Goal: Information Seeking & Learning: Learn about a topic

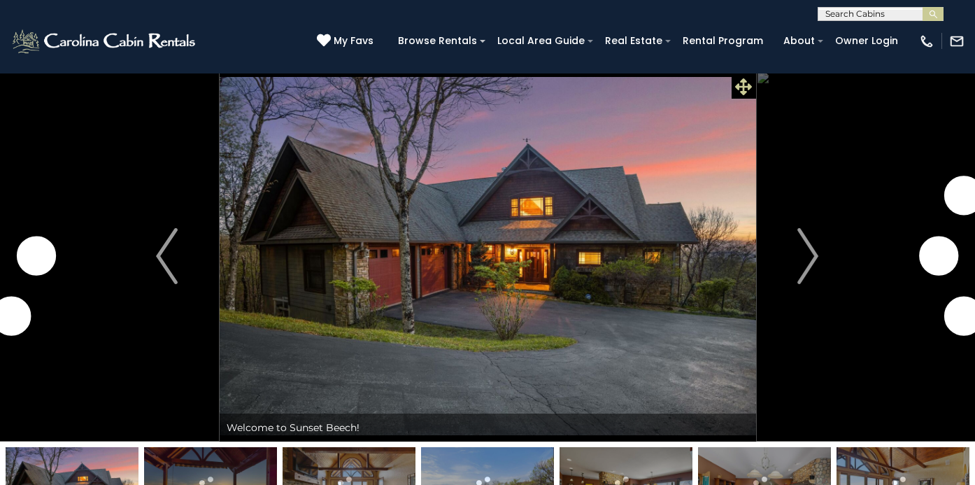
click at [743, 87] on icon at bounding box center [743, 86] width 17 height 17
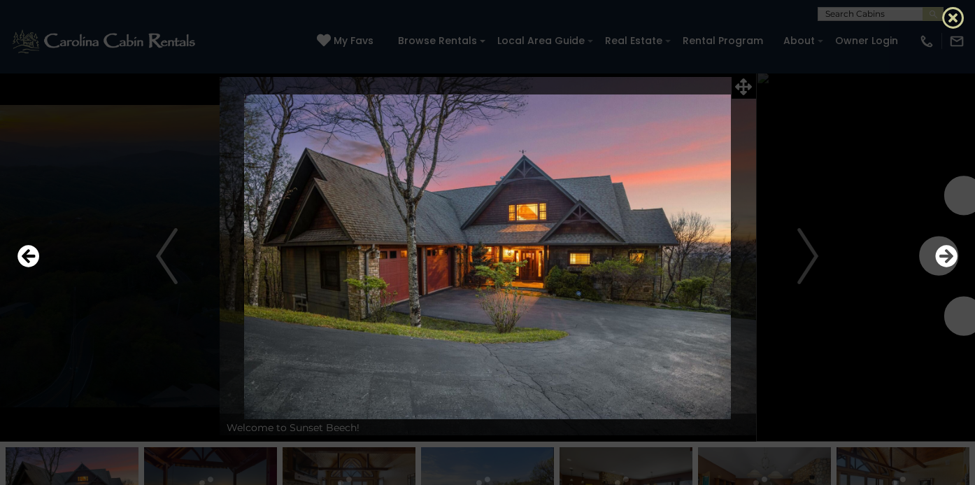
click at [953, 20] on icon at bounding box center [953, 17] width 22 height 22
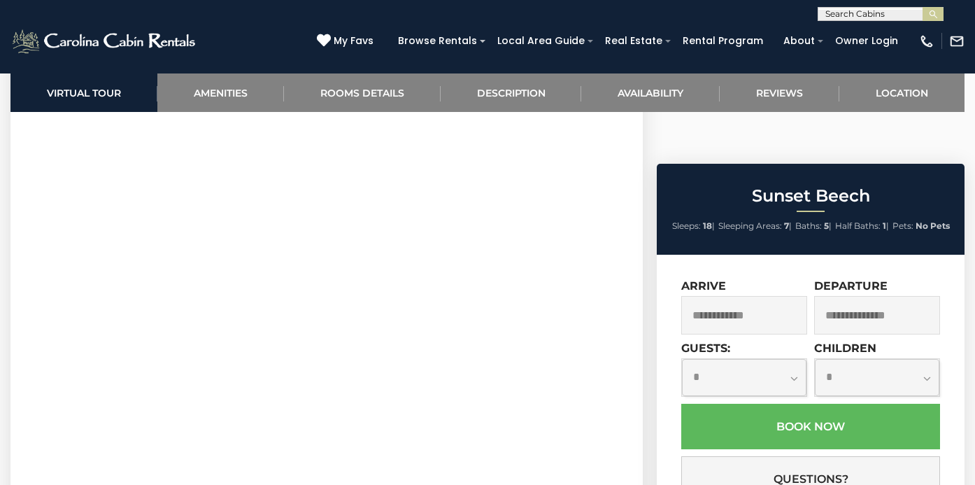
scroll to position [630, 0]
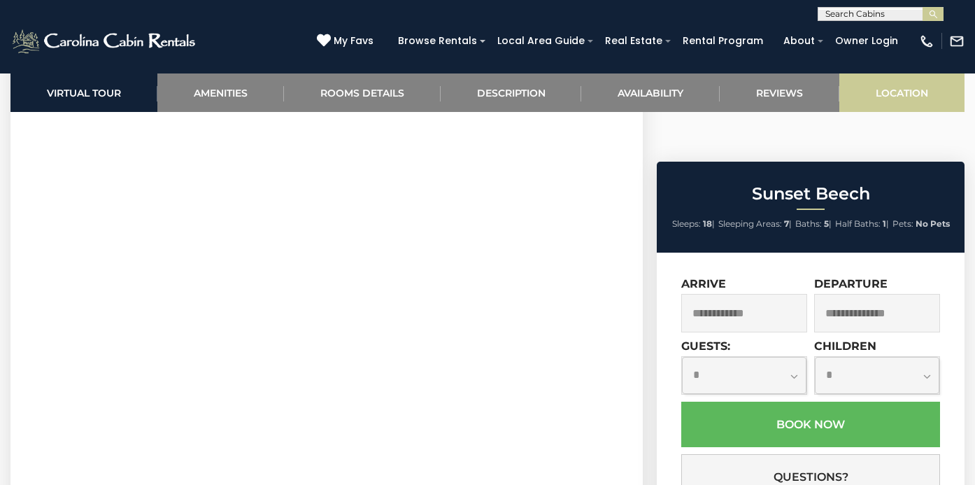
click at [899, 99] on link "Location" at bounding box center [901, 92] width 125 height 38
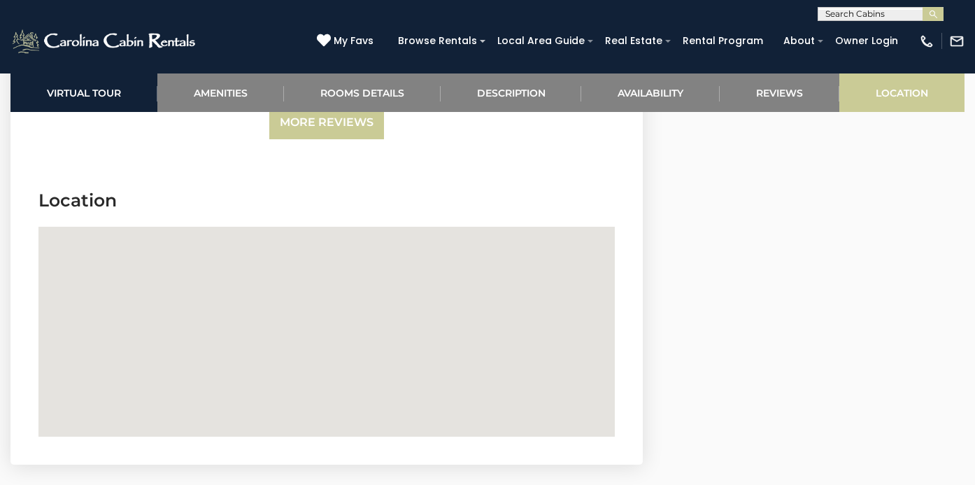
scroll to position [4522, 0]
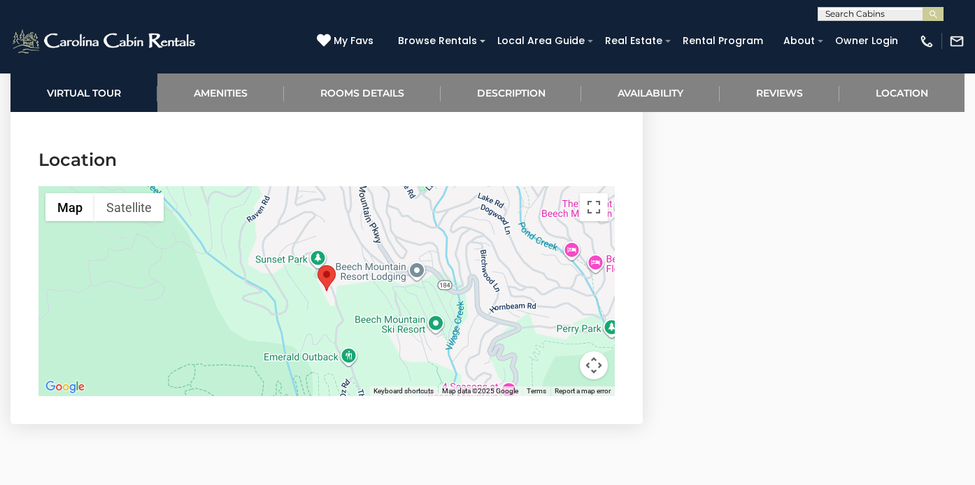
click at [588, 351] on button "Map camera controls" at bounding box center [594, 365] width 28 height 28
click at [555, 281] on button "Zoom in" at bounding box center [559, 295] width 28 height 28
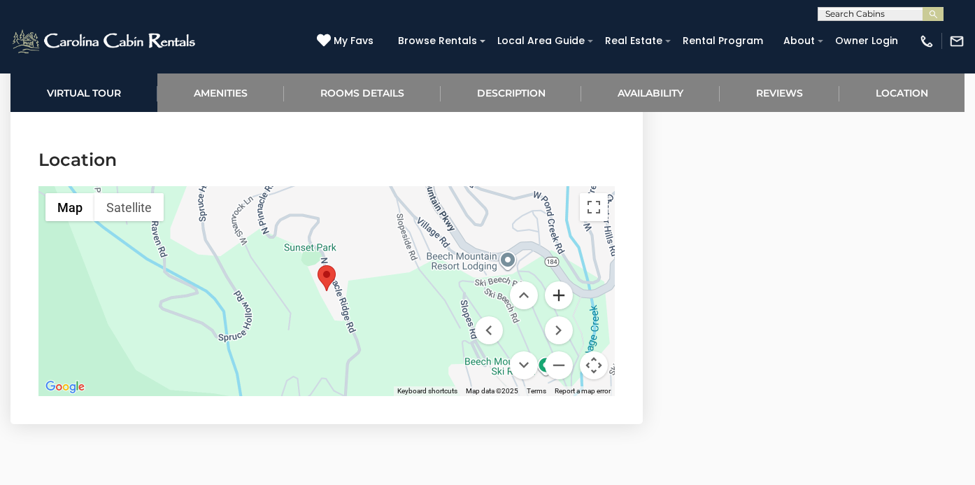
click at [555, 281] on button "Zoom in" at bounding box center [559, 295] width 28 height 28
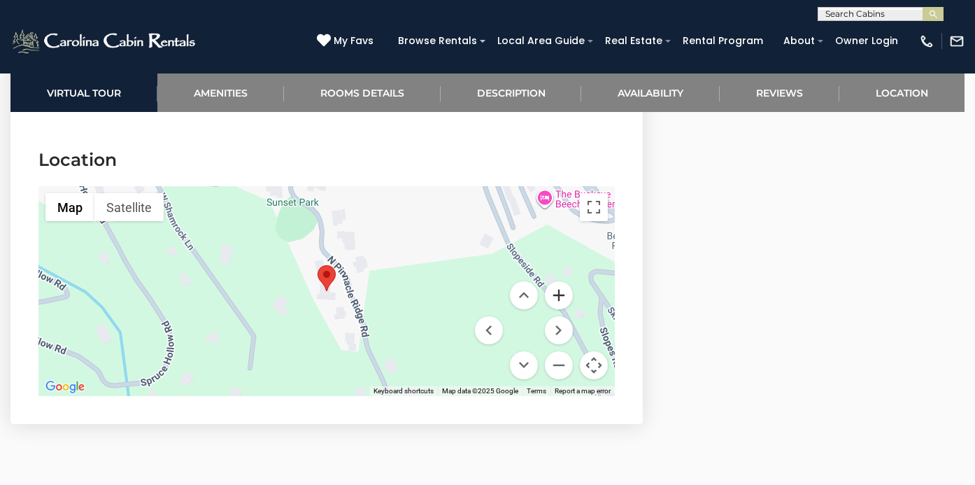
click at [555, 281] on button "Zoom in" at bounding box center [559, 295] width 28 height 28
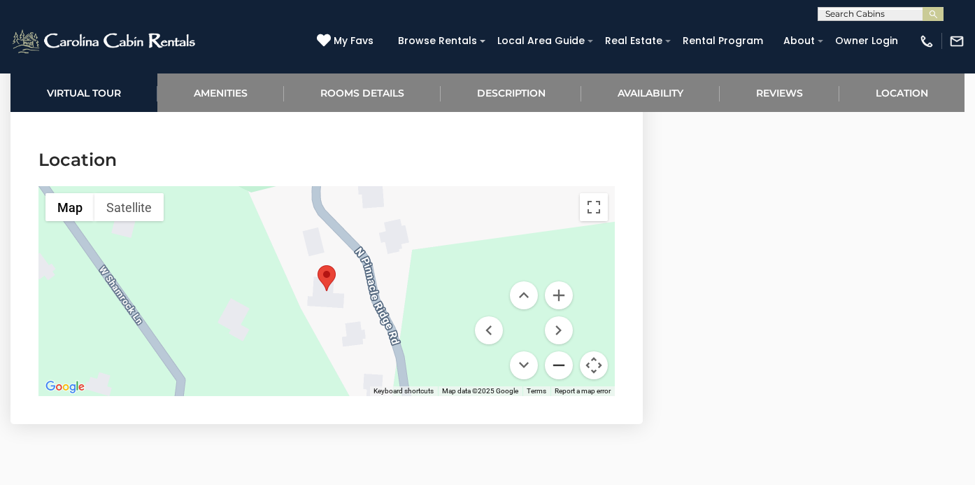
click at [560, 351] on button "Zoom out" at bounding box center [559, 365] width 28 height 28
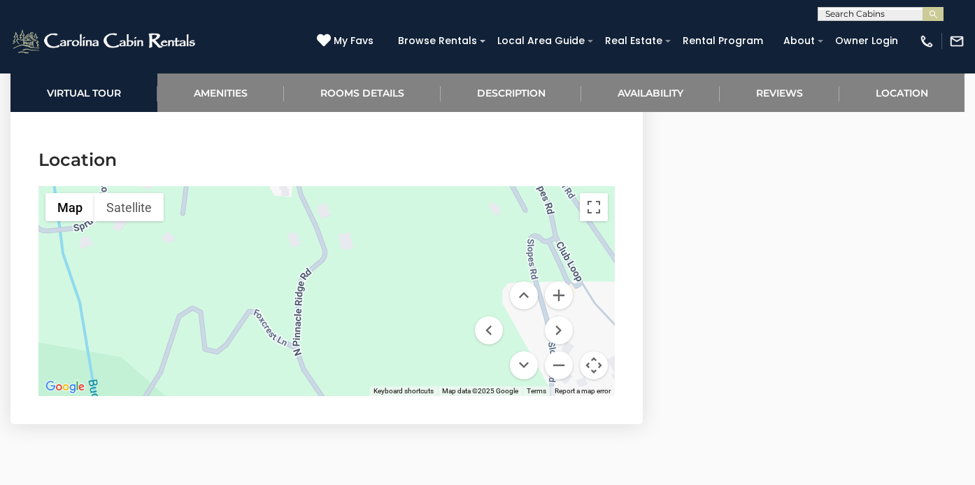
drag, startPoint x: 436, startPoint y: 329, endPoint x: 369, endPoint y: 173, distance: 169.8
click at [369, 186] on div at bounding box center [326, 291] width 576 height 210
click at [566, 351] on button "Zoom out" at bounding box center [559, 365] width 28 height 28
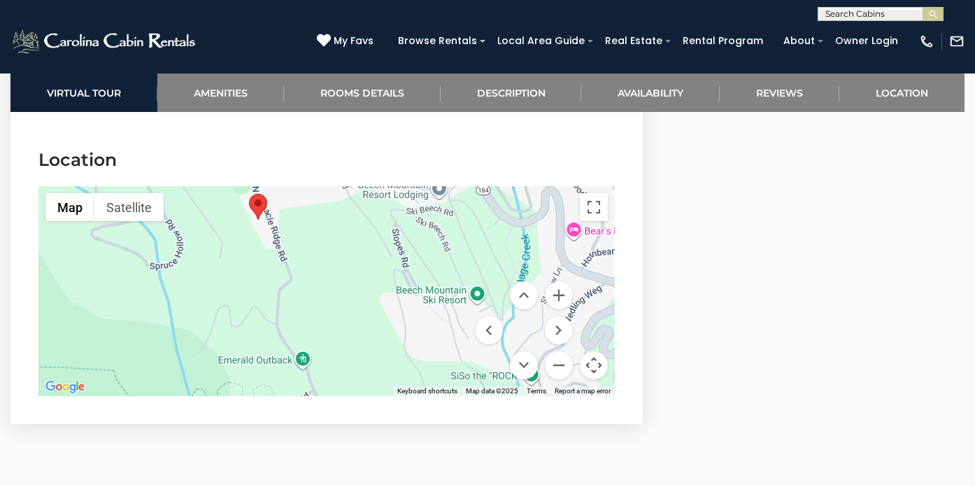
drag, startPoint x: 413, startPoint y: 348, endPoint x: 377, endPoint y: 353, distance: 36.1
click at [377, 353] on div at bounding box center [326, 291] width 576 height 210
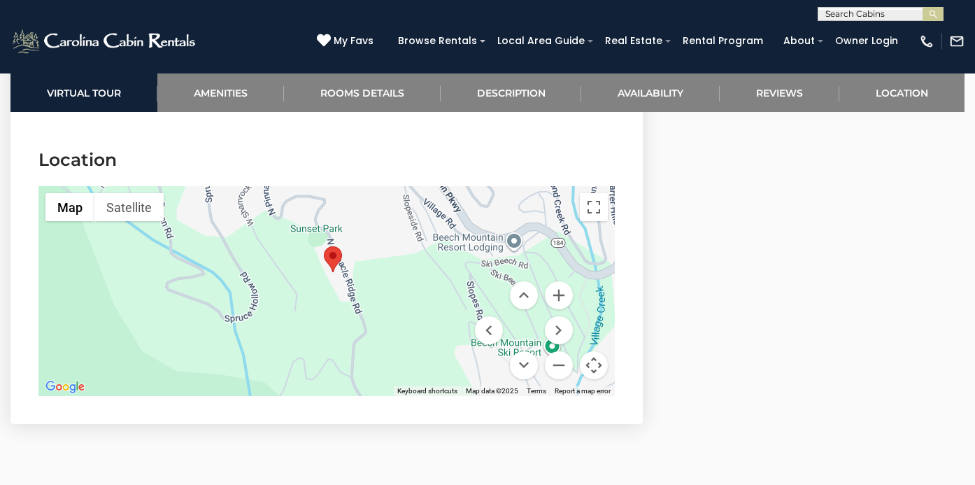
drag, startPoint x: 332, startPoint y: 243, endPoint x: 408, endPoint y: 294, distance: 91.4
click at [408, 294] on div at bounding box center [326, 291] width 576 height 210
click at [562, 281] on button "Zoom in" at bounding box center [559, 295] width 28 height 28
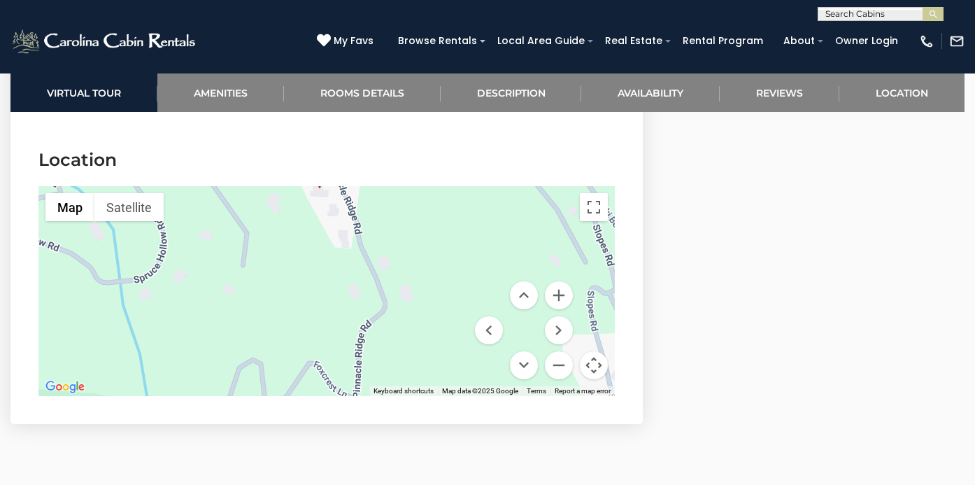
drag, startPoint x: 439, startPoint y: 223, endPoint x: 418, endPoint y: 152, distance: 73.7
click at [418, 152] on section "Location ← Move left → Move right ↑ Move up ↓ Move down + Zoom in - Zoom out Ho…" at bounding box center [326, 275] width 632 height 297
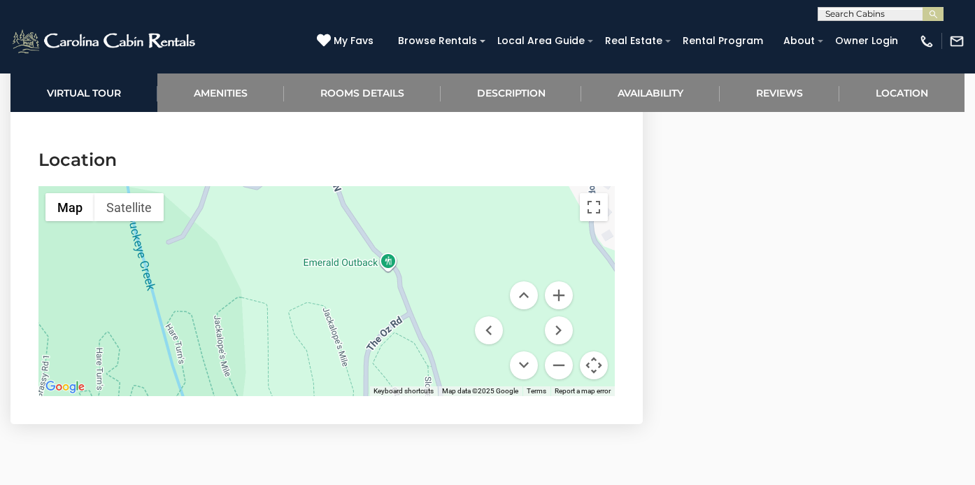
drag, startPoint x: 440, startPoint y: 336, endPoint x: 420, endPoint y: 124, distance: 212.9
click at [420, 127] on section "Location ← Move left → Move right ↑ Move up ↓ Move down + Zoom in - Zoom out Ho…" at bounding box center [326, 275] width 632 height 297
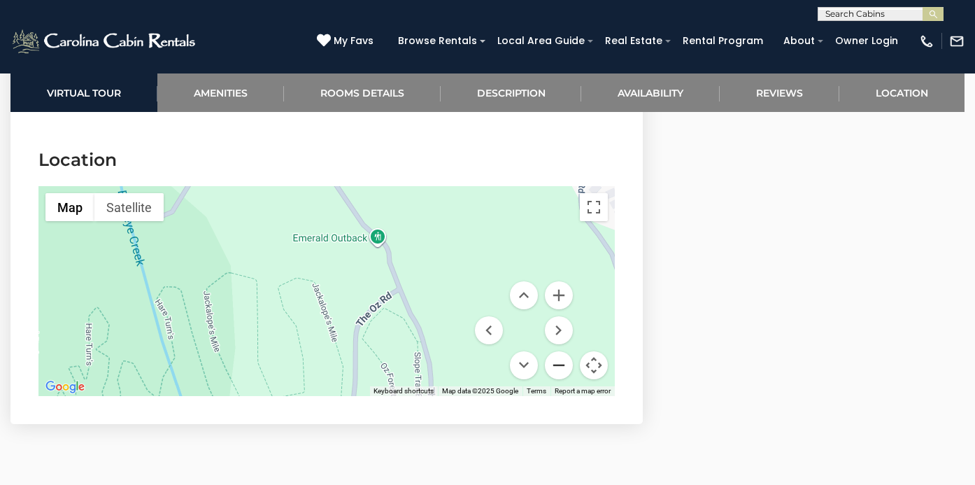
click at [557, 351] on button "Zoom out" at bounding box center [559, 365] width 28 height 28
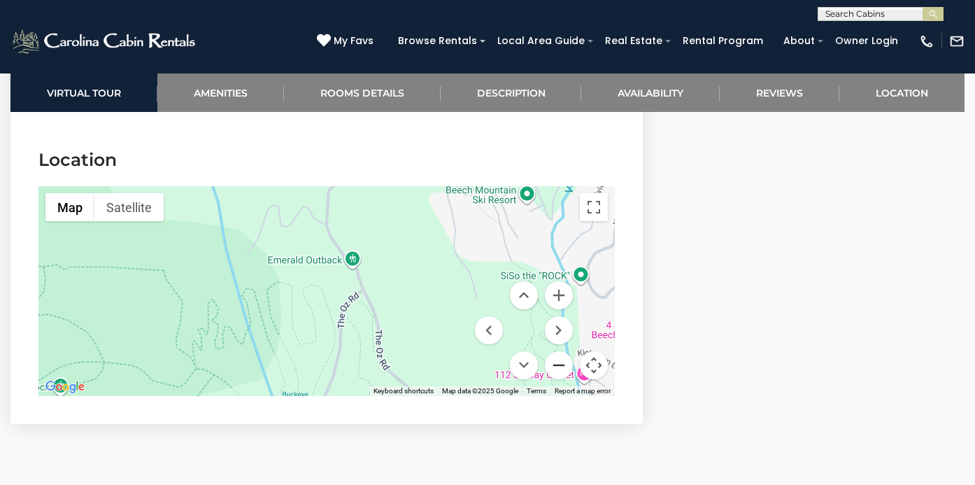
click at [557, 351] on button "Zoom out" at bounding box center [559, 365] width 28 height 28
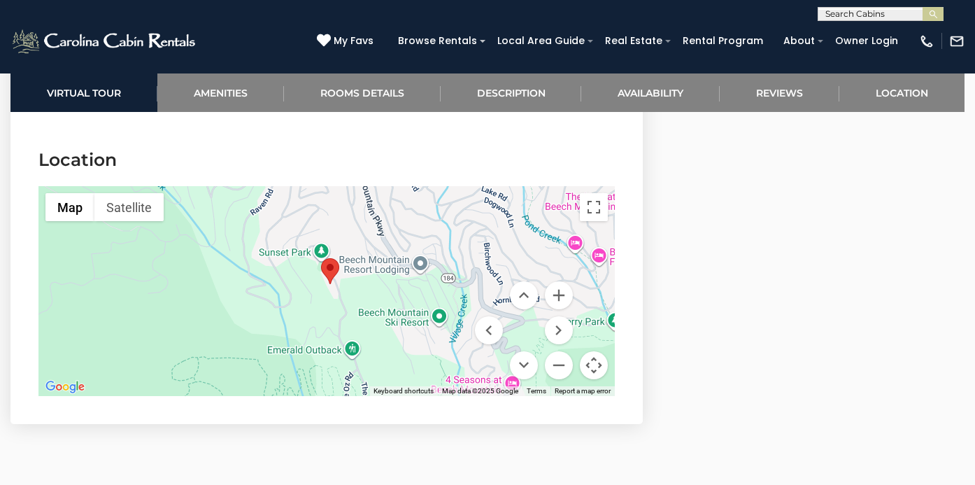
drag, startPoint x: 401, startPoint y: 299, endPoint x: 414, endPoint y: 376, distance: 78.0
click at [414, 376] on section "Location ← Move left → Move right ↑ Move up ↓ Move down + Zoom in - Zoom out Ho…" at bounding box center [326, 275] width 632 height 297
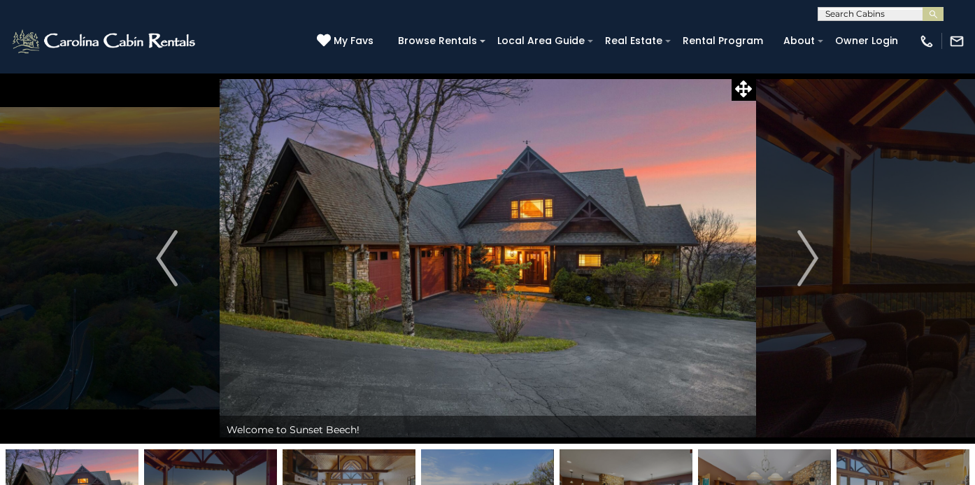
scroll to position [0, 0]
click at [809, 262] on img "Next" at bounding box center [807, 258] width 21 height 56
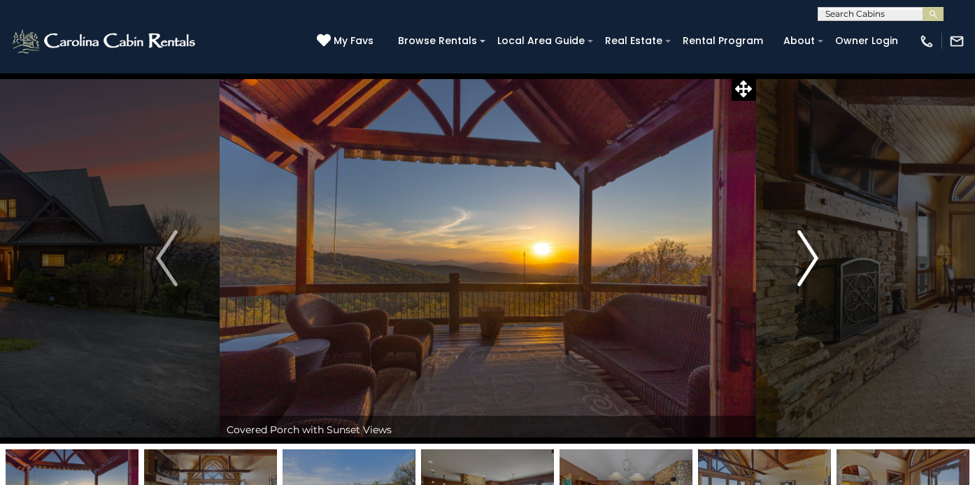
click at [812, 253] on img "Next" at bounding box center [807, 258] width 21 height 56
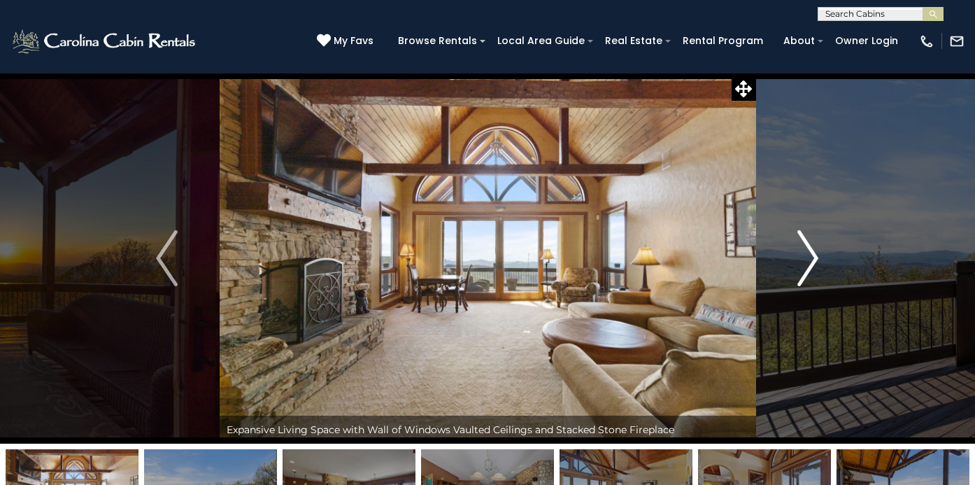
click at [812, 253] on img "Next" at bounding box center [807, 258] width 21 height 56
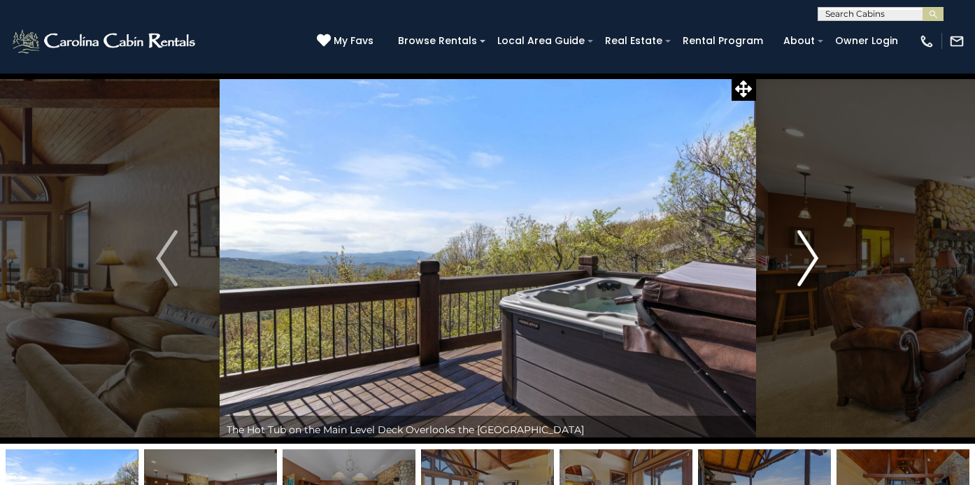
click at [812, 253] on img "Next" at bounding box center [807, 258] width 21 height 56
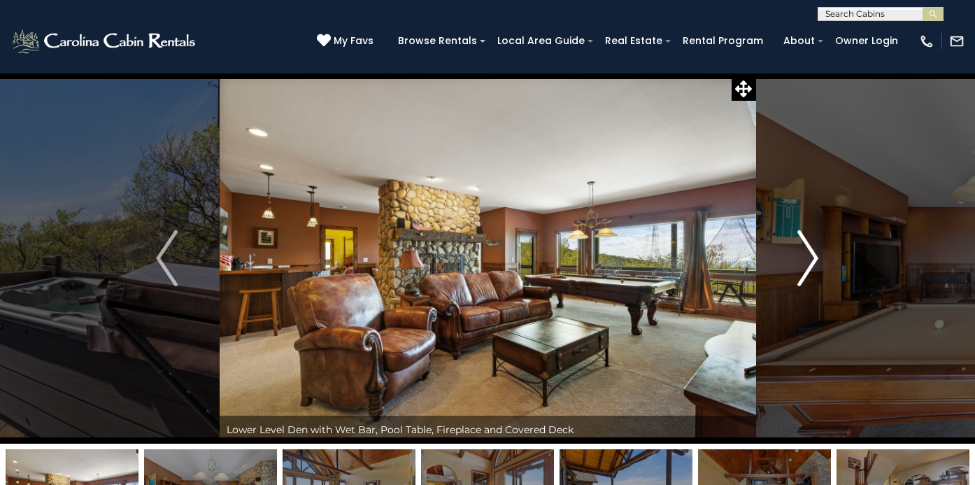
click at [812, 253] on img "Next" at bounding box center [807, 258] width 21 height 56
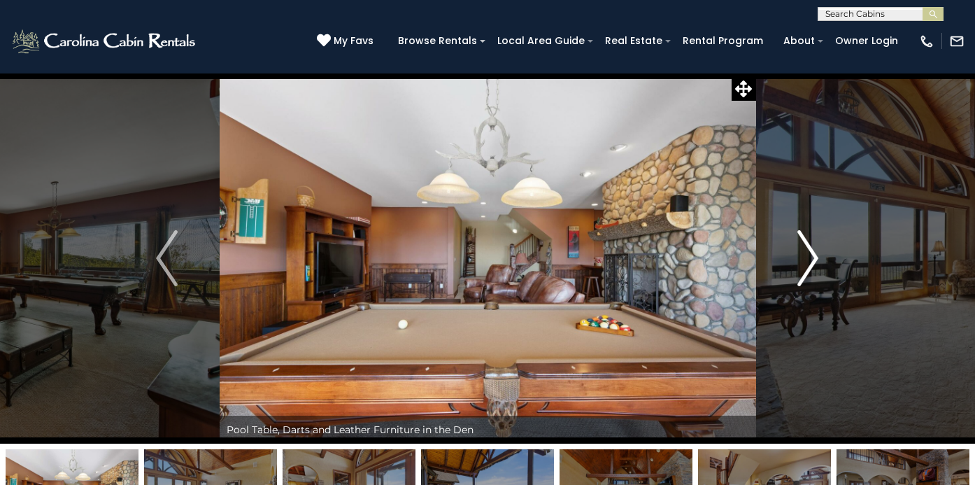
click at [812, 253] on img "Next" at bounding box center [807, 258] width 21 height 56
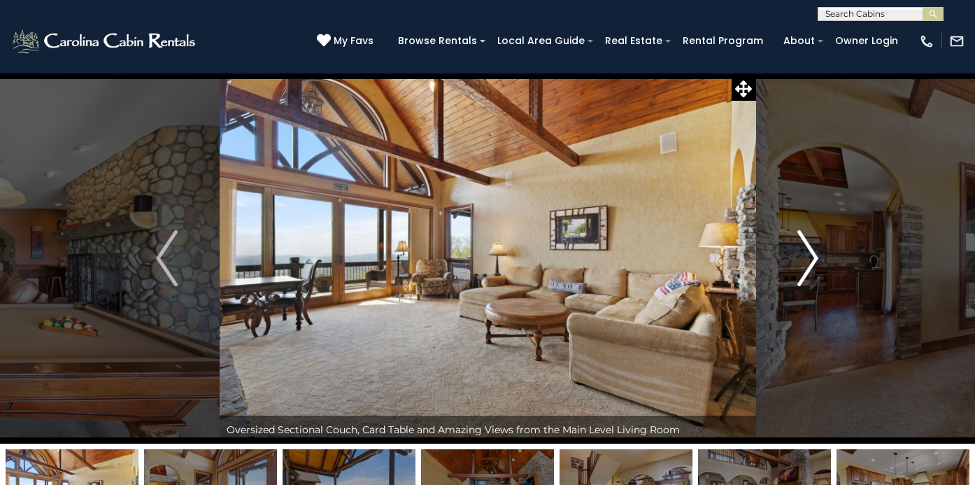
click at [812, 253] on img "Next" at bounding box center [807, 258] width 21 height 56
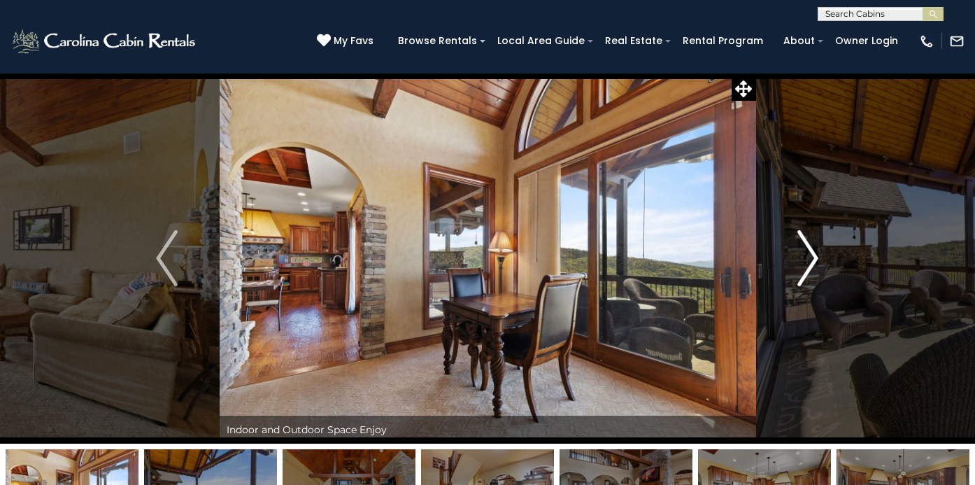
click at [812, 253] on img "Next" at bounding box center [807, 258] width 21 height 56
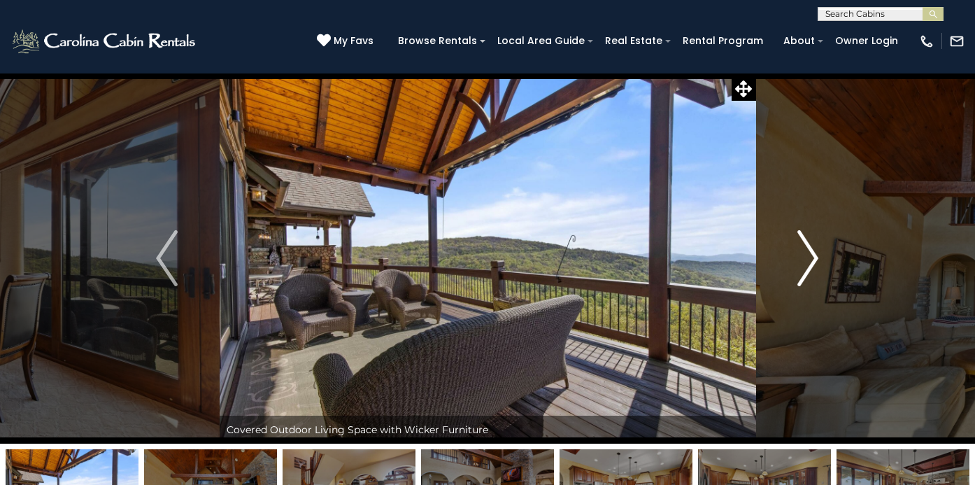
click at [812, 253] on img "Next" at bounding box center [807, 258] width 21 height 56
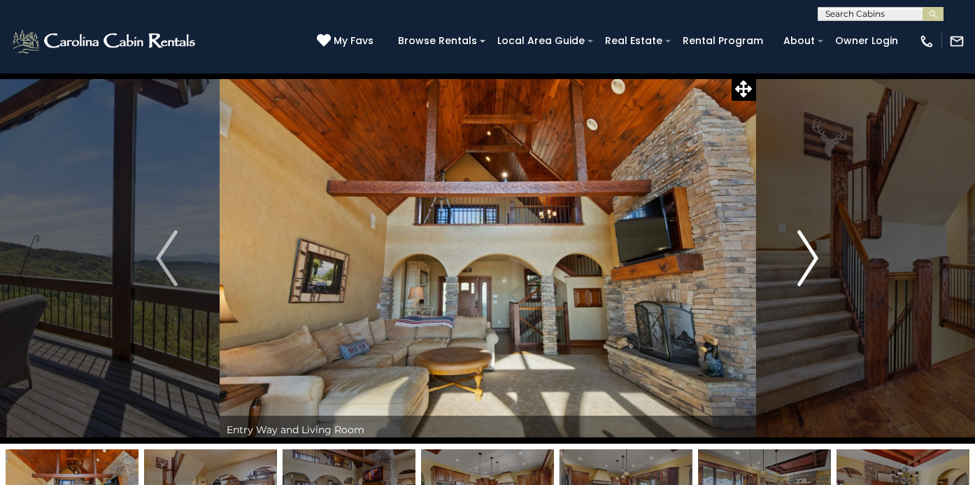
click at [812, 253] on img "Next" at bounding box center [807, 258] width 21 height 56
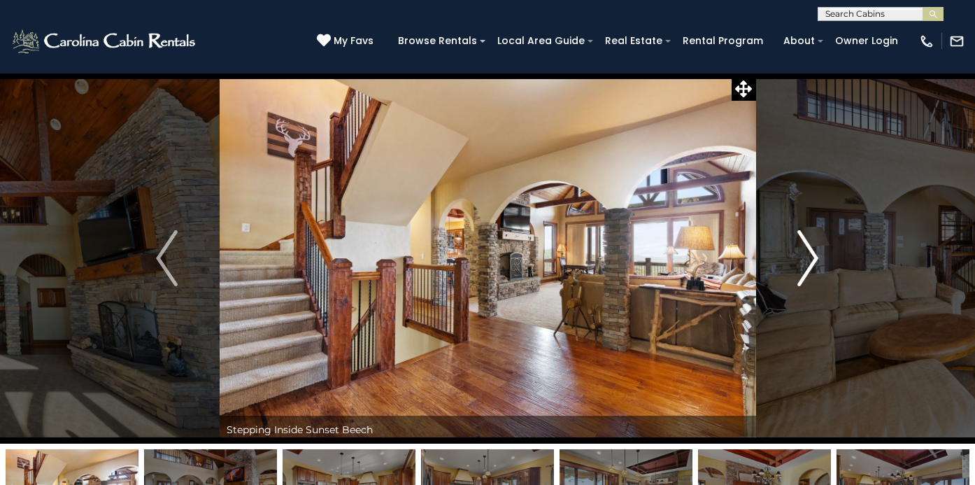
click at [812, 253] on img "Next" at bounding box center [807, 258] width 21 height 56
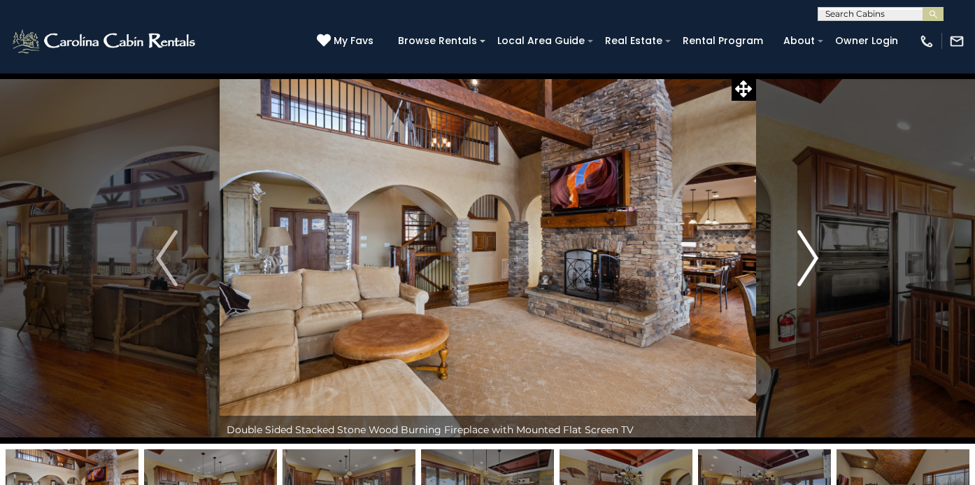
click at [812, 253] on img "Next" at bounding box center [807, 258] width 21 height 56
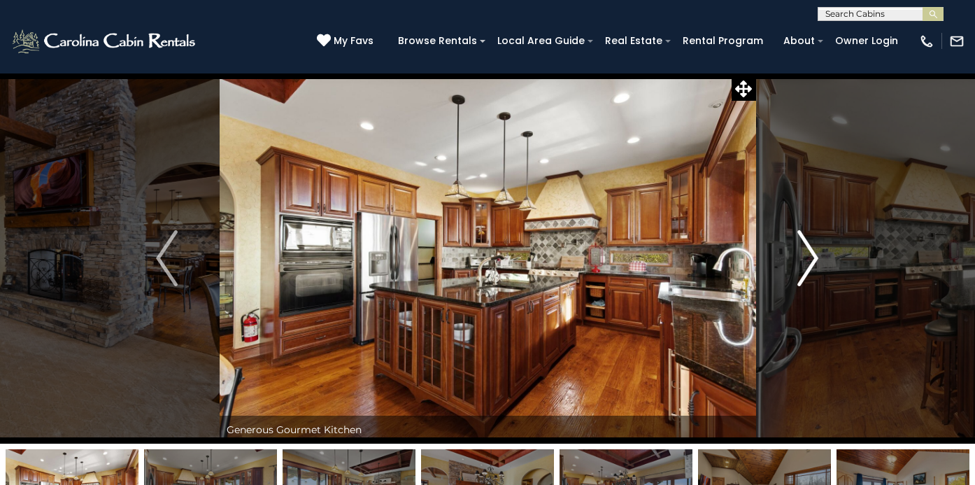
click at [812, 253] on img "Next" at bounding box center [807, 258] width 21 height 56
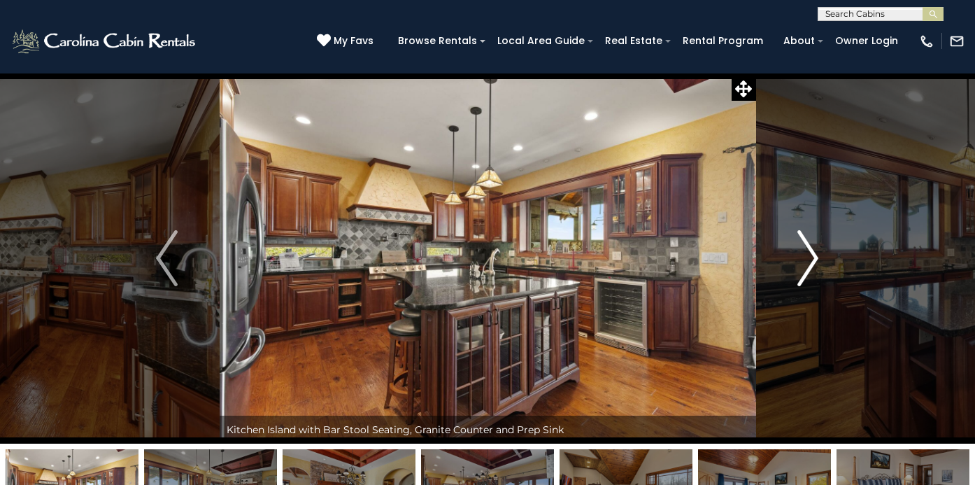
click at [812, 253] on img "Next" at bounding box center [807, 258] width 21 height 56
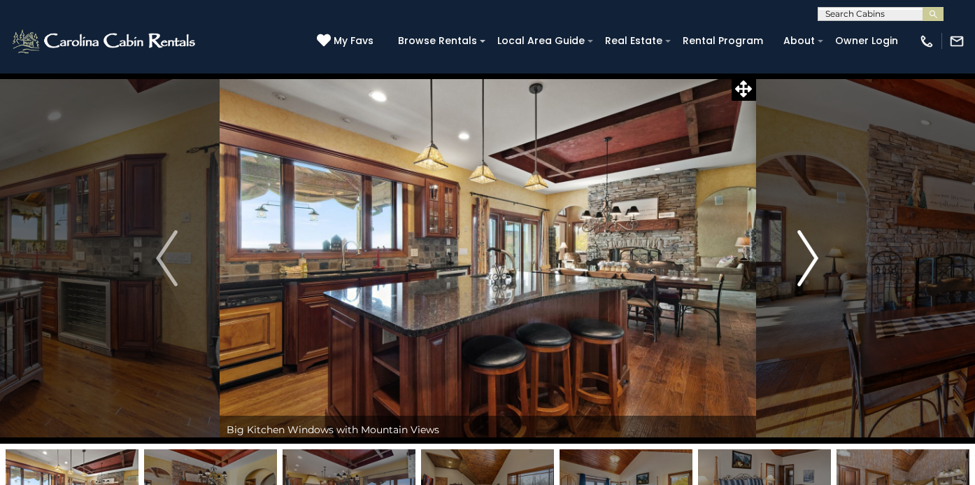
click at [812, 253] on img "Next" at bounding box center [807, 258] width 21 height 56
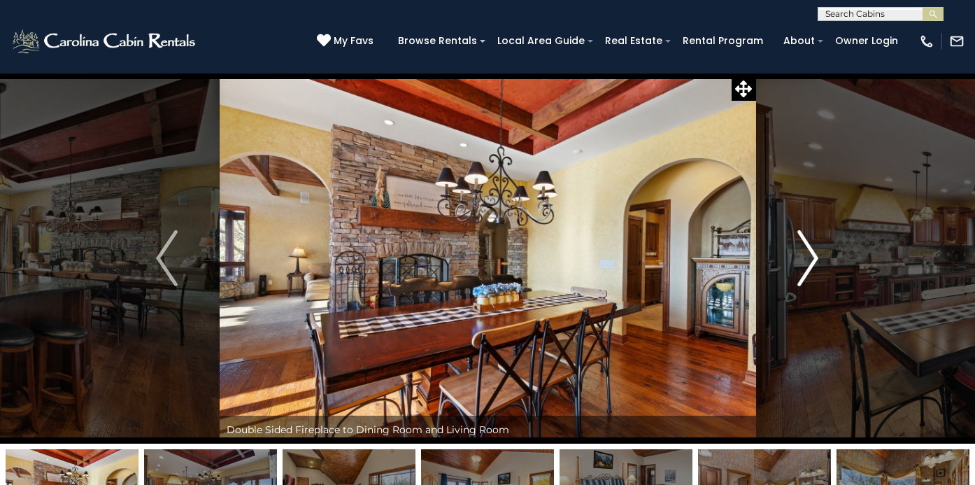
click at [812, 253] on img "Next" at bounding box center [807, 258] width 21 height 56
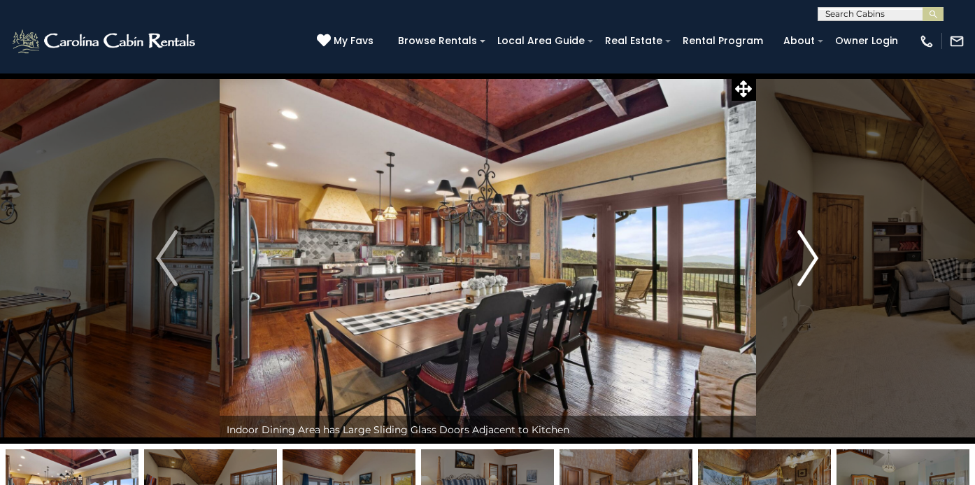
click at [812, 253] on img "Next" at bounding box center [807, 258] width 21 height 56
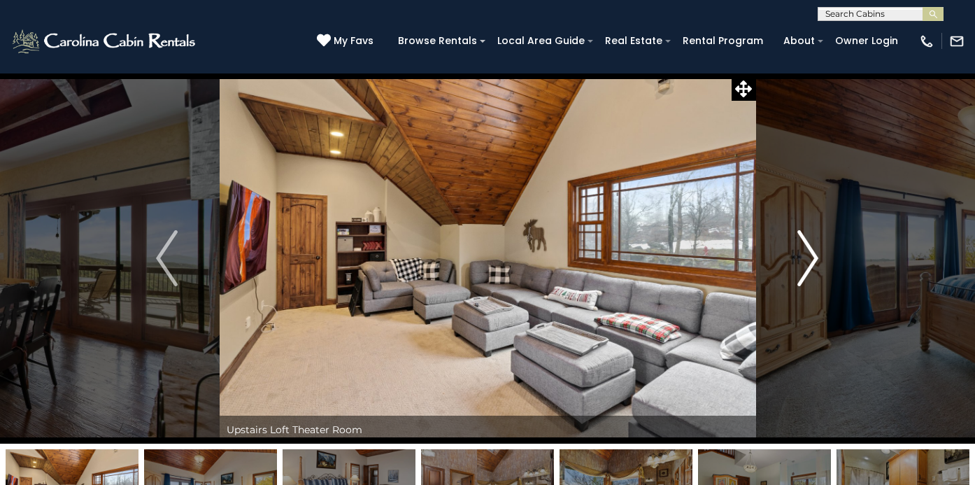
click at [812, 253] on img "Next" at bounding box center [807, 258] width 21 height 56
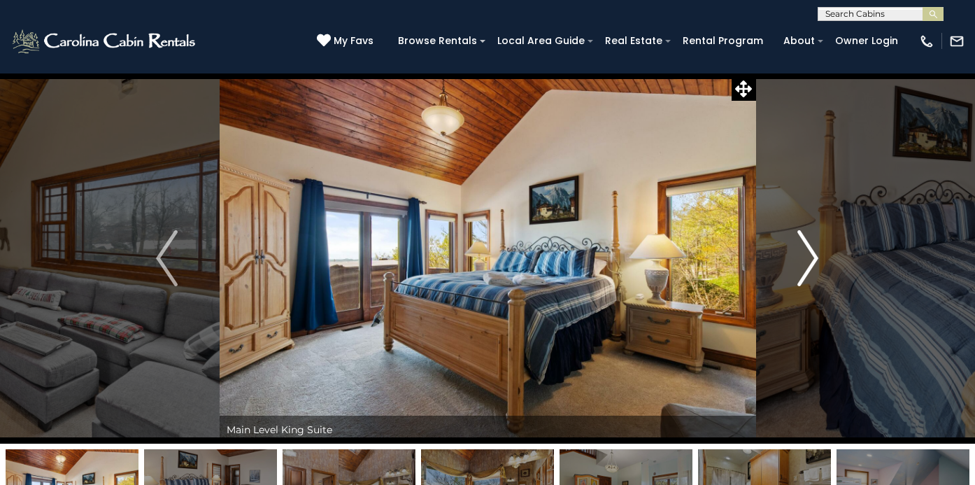
click at [812, 253] on img "Next" at bounding box center [807, 258] width 21 height 56
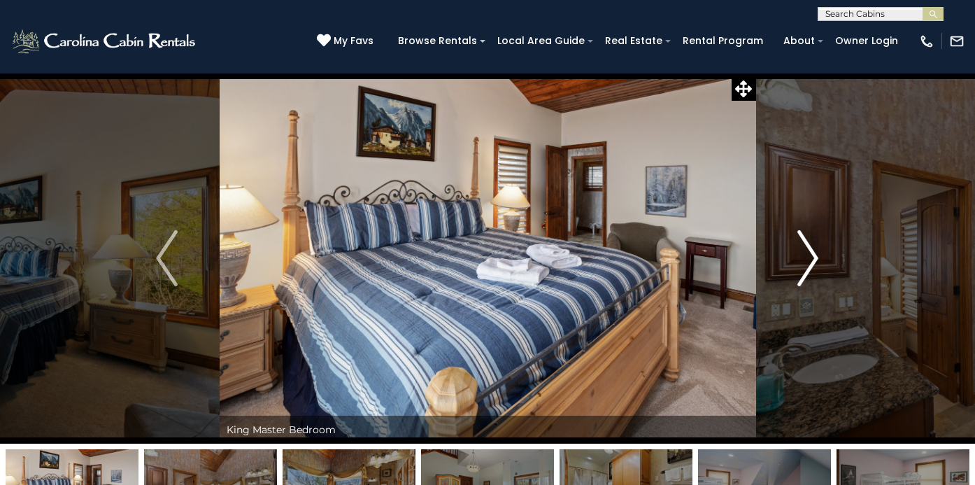
click at [812, 253] on img "Next" at bounding box center [807, 258] width 21 height 56
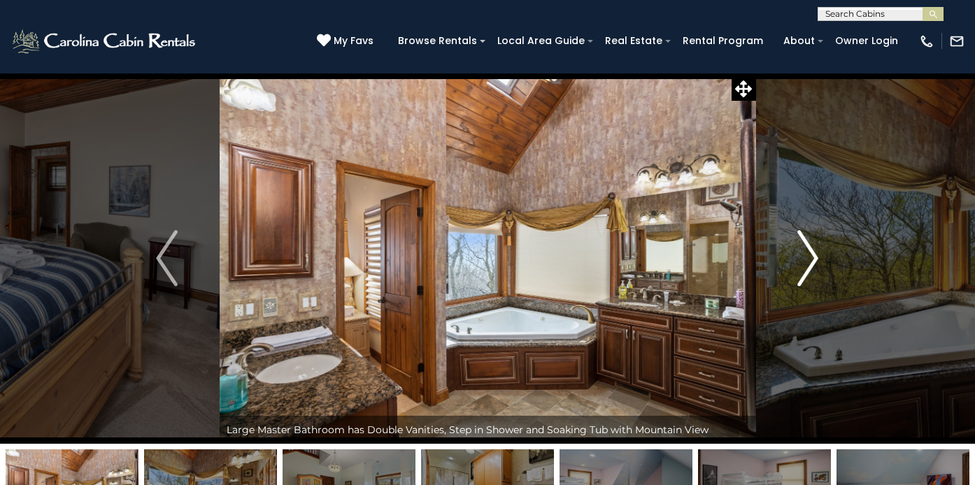
click at [812, 253] on img "Next" at bounding box center [807, 258] width 21 height 56
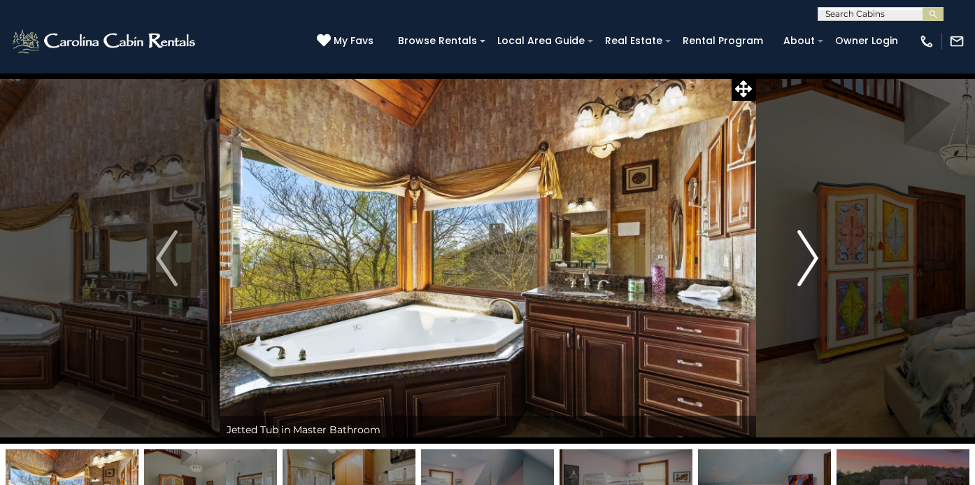
click at [812, 253] on img "Next" at bounding box center [807, 258] width 21 height 56
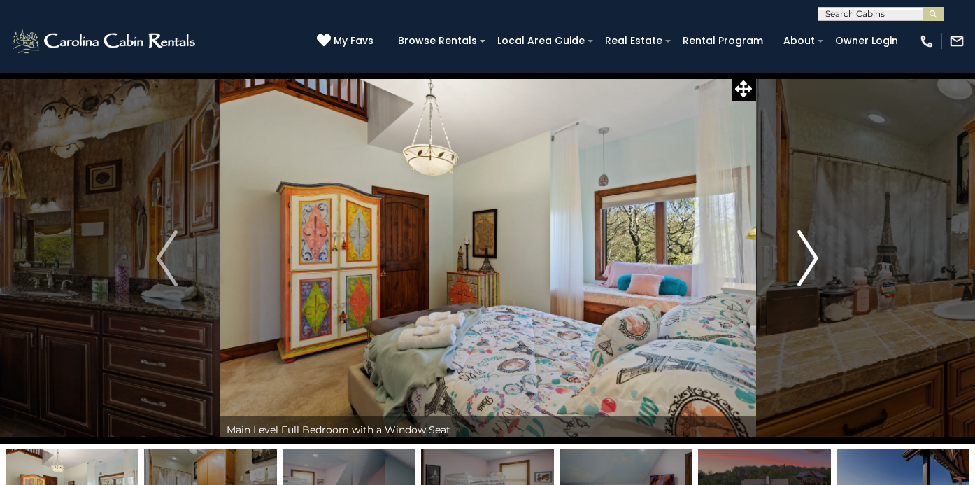
click at [812, 253] on img "Next" at bounding box center [807, 258] width 21 height 56
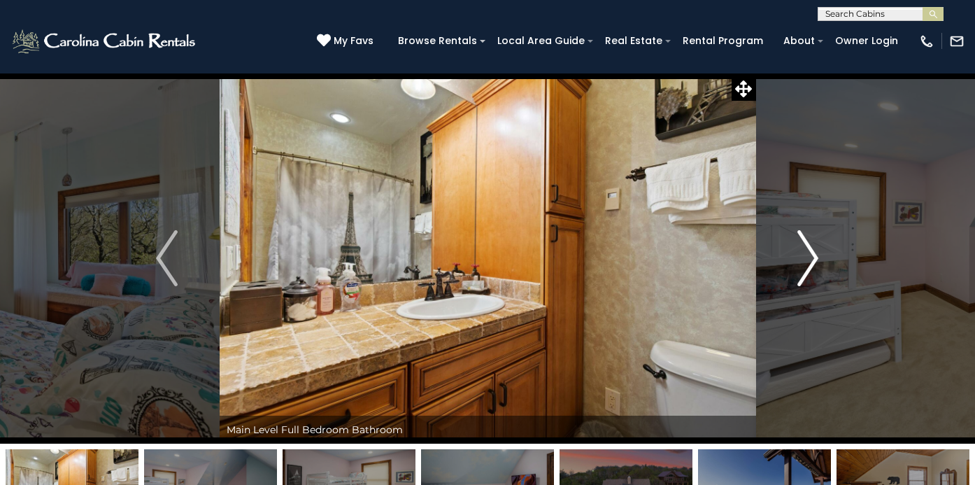
click at [812, 253] on img "Next" at bounding box center [807, 258] width 21 height 56
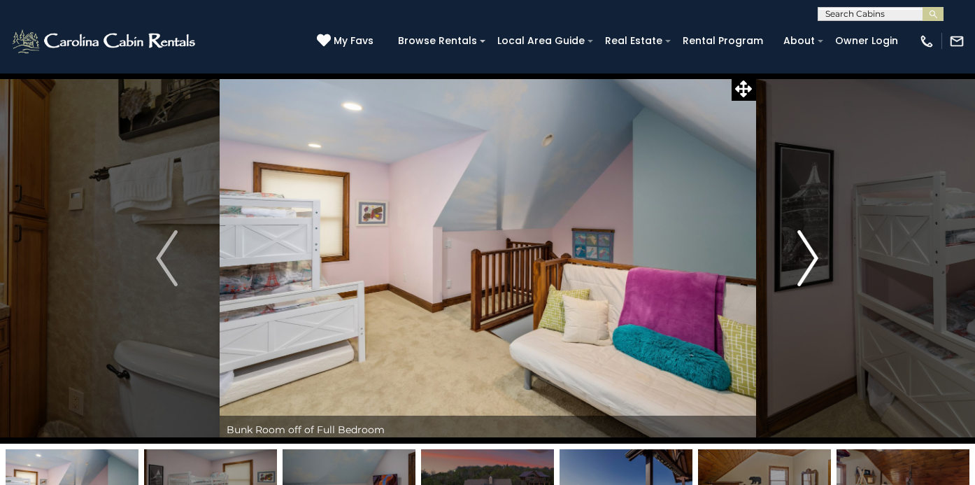
click at [812, 253] on img "Next" at bounding box center [807, 258] width 21 height 56
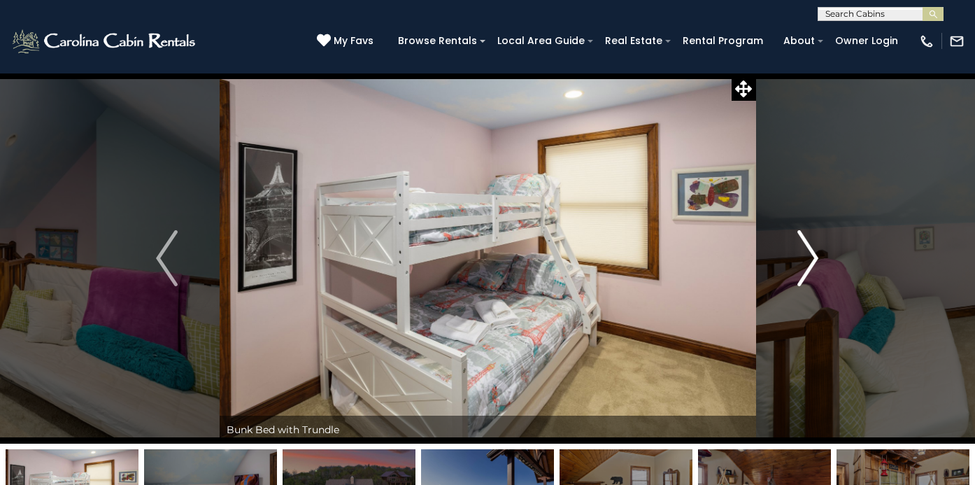
click at [812, 253] on img "Next" at bounding box center [807, 258] width 21 height 56
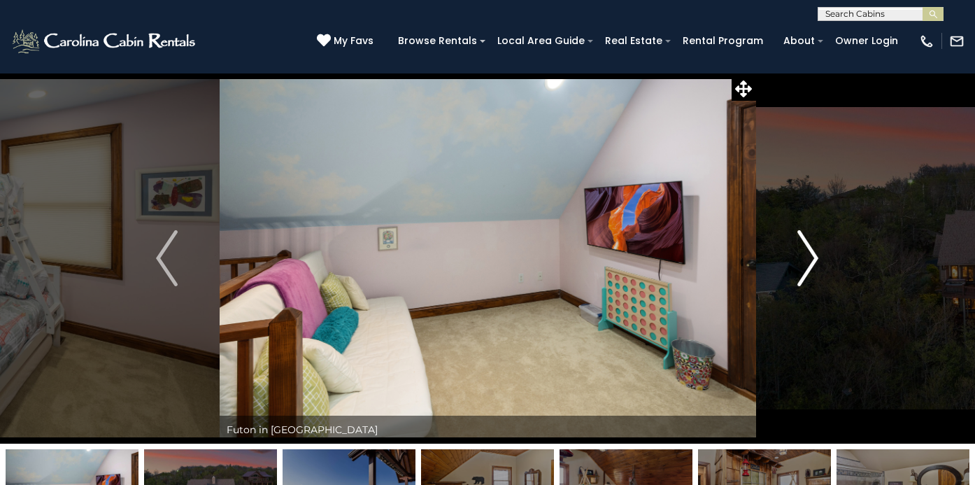
click at [814, 256] on img "Next" at bounding box center [807, 258] width 21 height 56
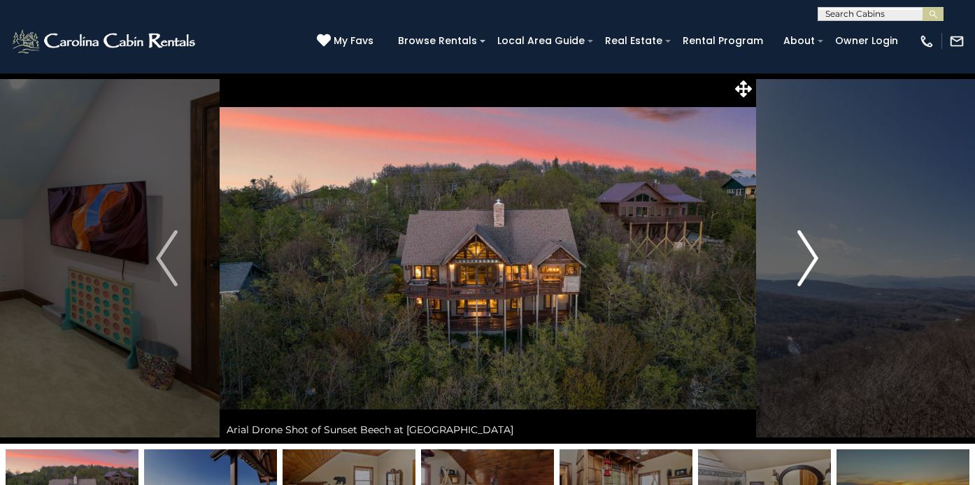
click at [814, 256] on img "Next" at bounding box center [807, 258] width 21 height 56
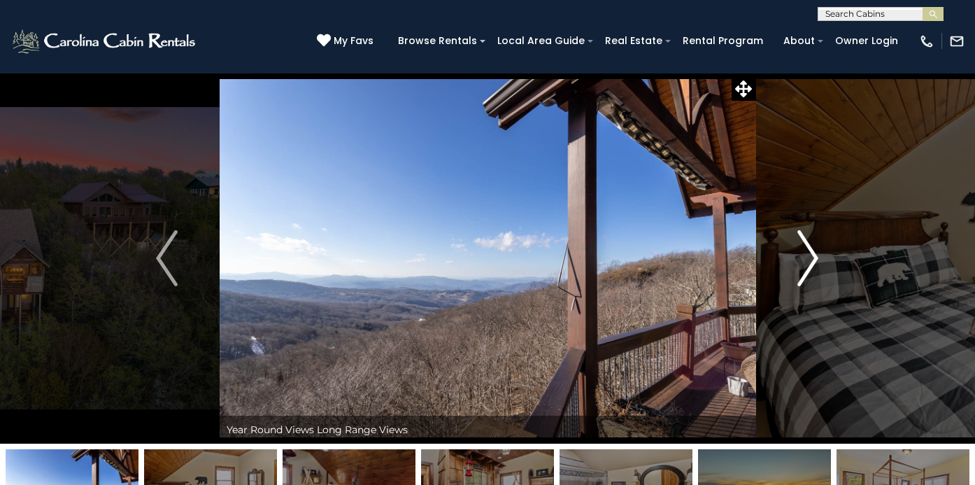
click at [814, 256] on img "Next" at bounding box center [807, 258] width 21 height 56
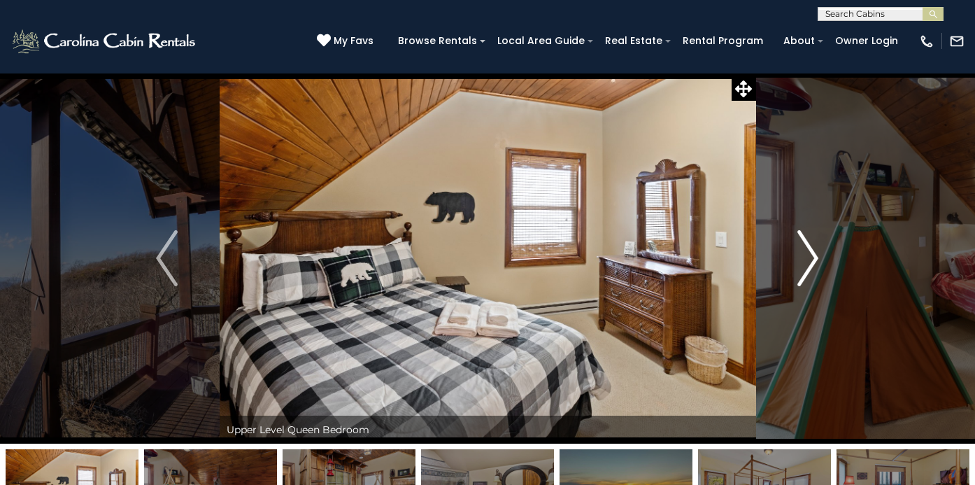
click at [814, 256] on img "Next" at bounding box center [807, 258] width 21 height 56
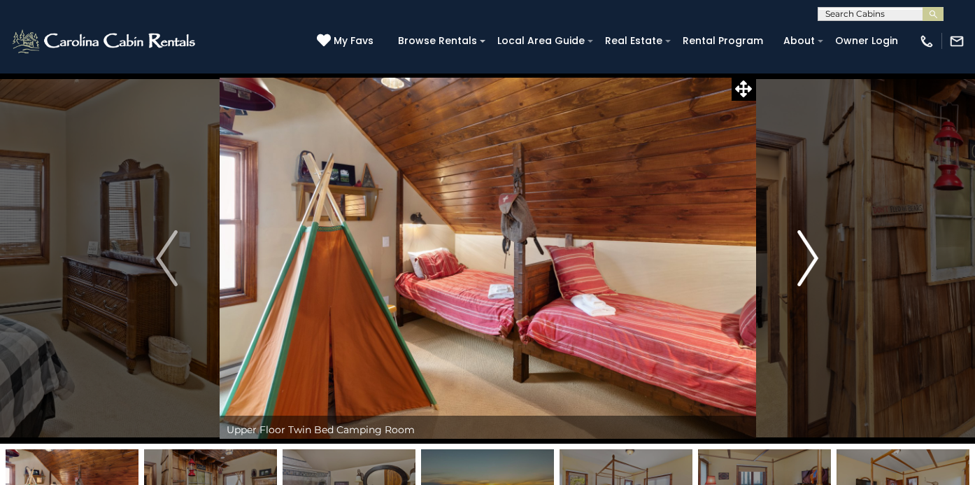
click at [814, 256] on img "Next" at bounding box center [807, 258] width 21 height 56
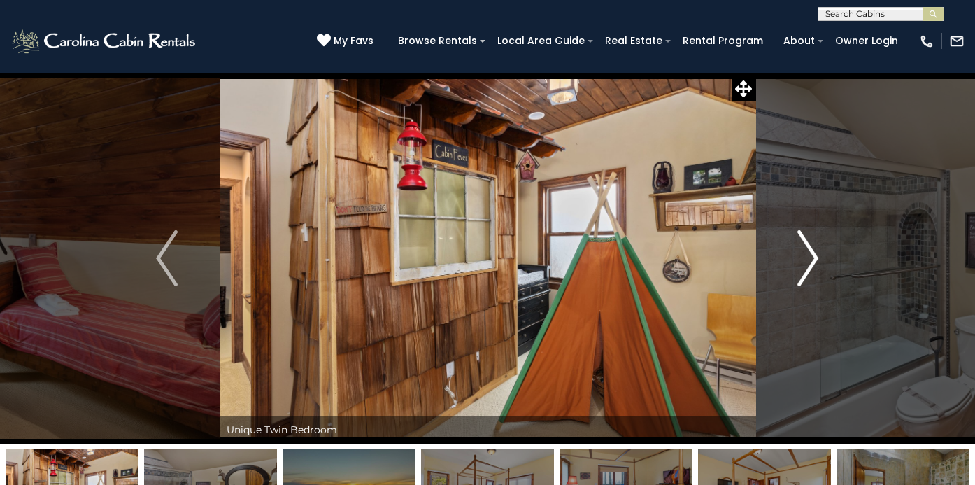
click at [814, 256] on img "Next" at bounding box center [807, 258] width 21 height 56
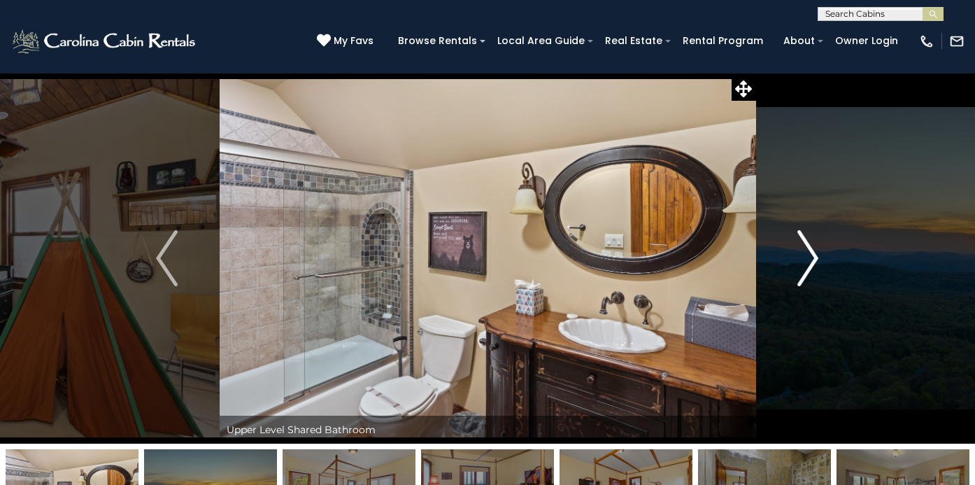
click at [814, 256] on img "Next" at bounding box center [807, 258] width 21 height 56
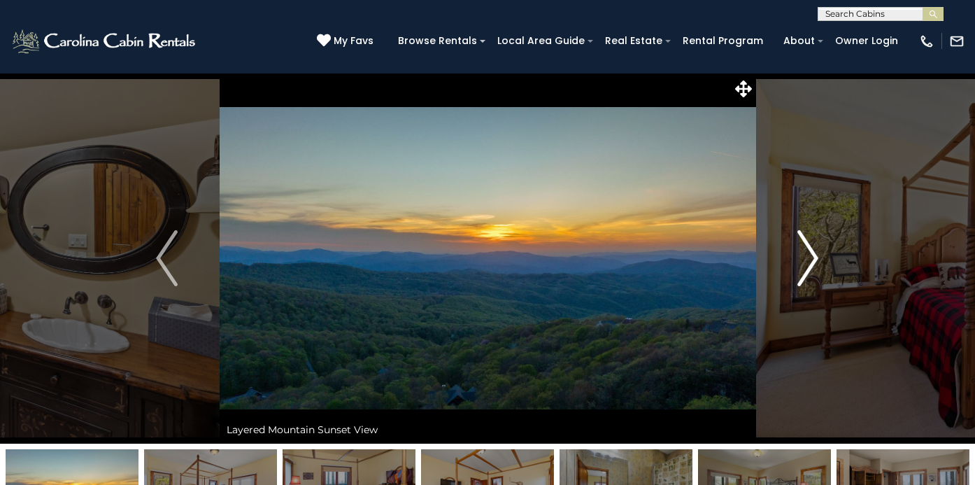
click at [814, 256] on img "Next" at bounding box center [807, 258] width 21 height 56
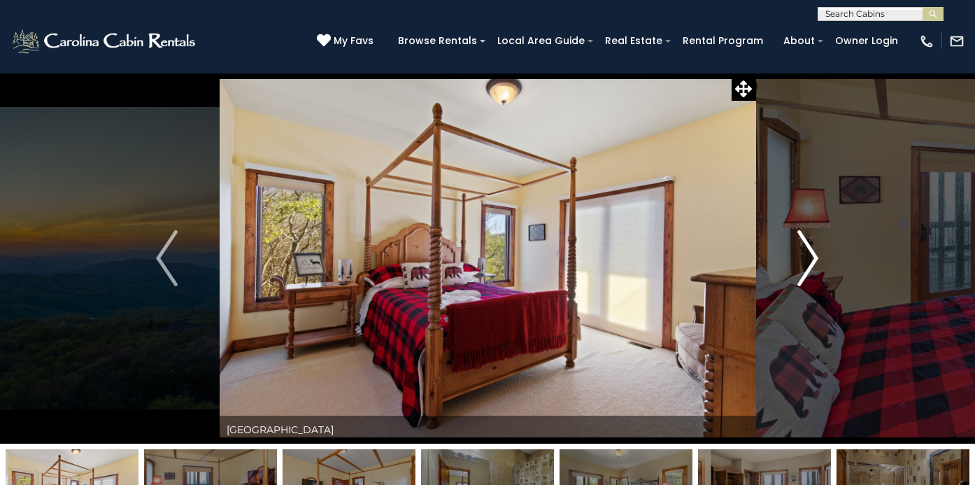
click at [814, 256] on img "Next" at bounding box center [807, 258] width 21 height 56
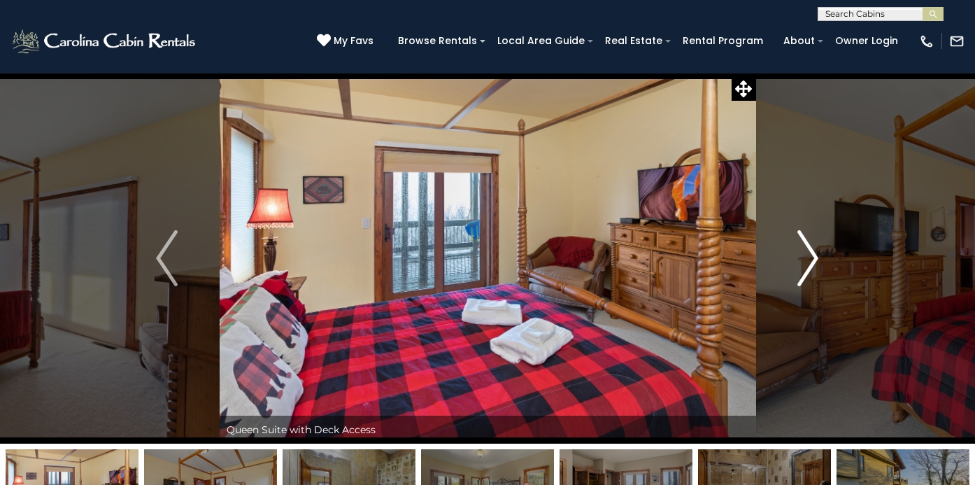
click at [814, 256] on img "Next" at bounding box center [807, 258] width 21 height 56
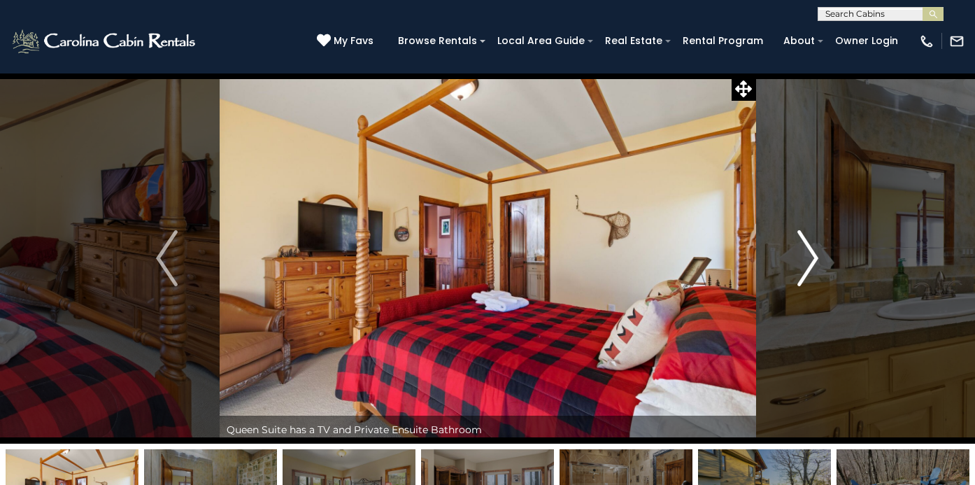
click at [814, 256] on img "Next" at bounding box center [807, 258] width 21 height 56
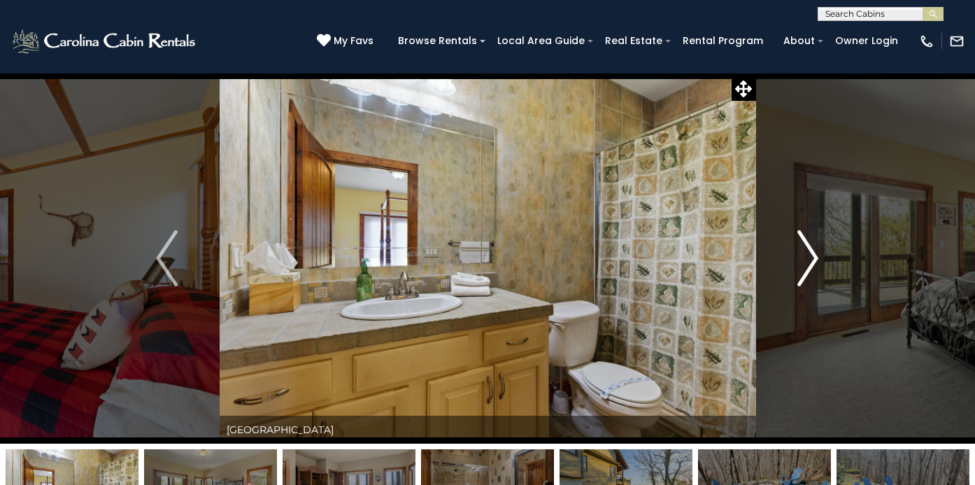
click at [814, 256] on img "Next" at bounding box center [807, 258] width 21 height 56
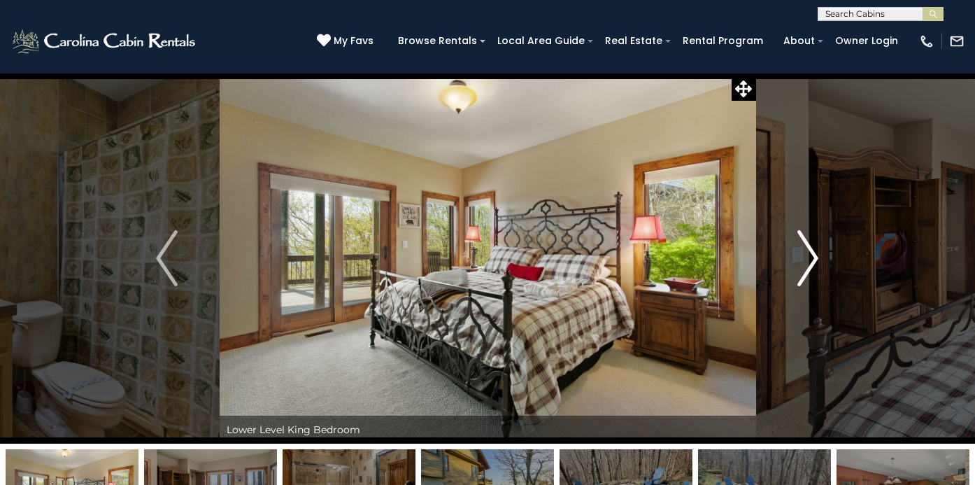
click at [814, 256] on img "Next" at bounding box center [807, 258] width 21 height 56
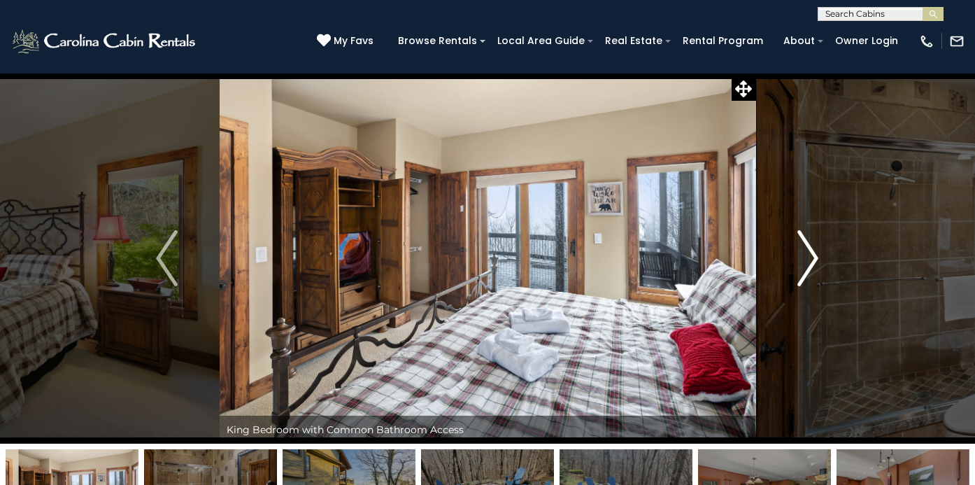
click at [814, 256] on img "Next" at bounding box center [807, 258] width 21 height 56
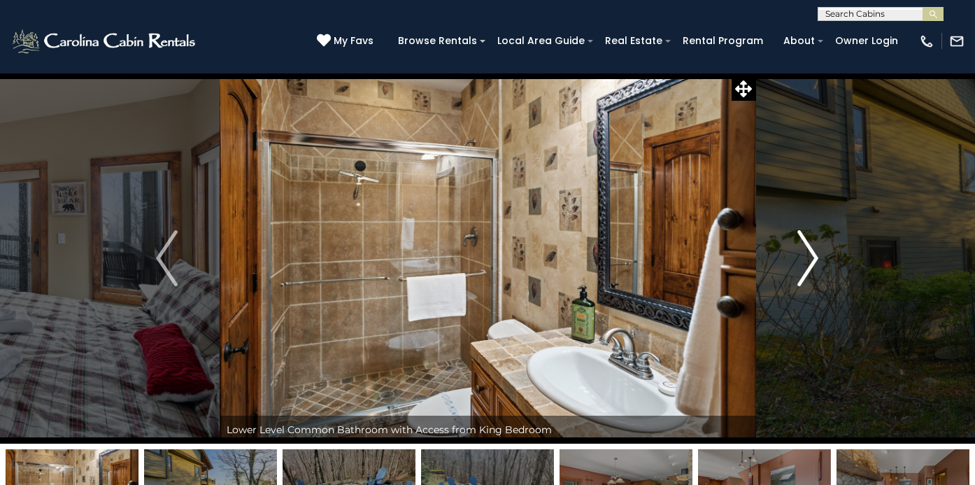
click at [814, 256] on img "Next" at bounding box center [807, 258] width 21 height 56
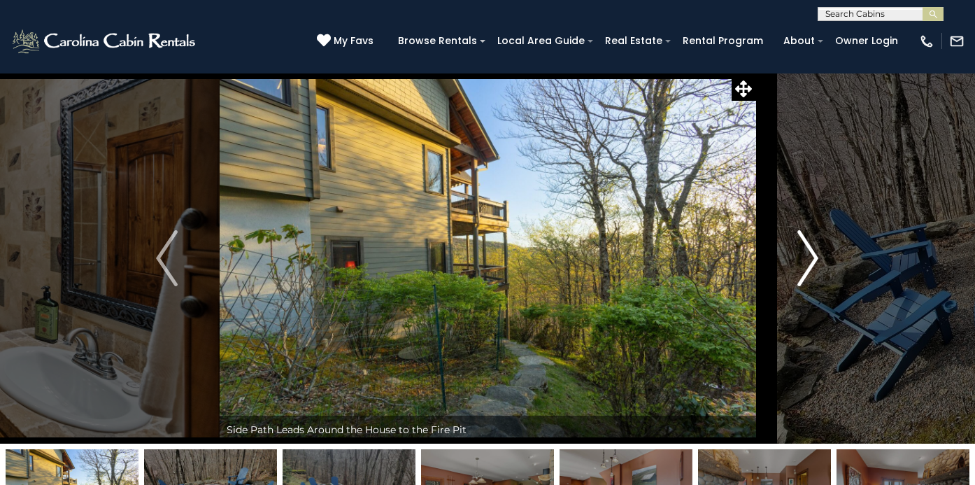
click at [814, 256] on img "Next" at bounding box center [807, 258] width 21 height 56
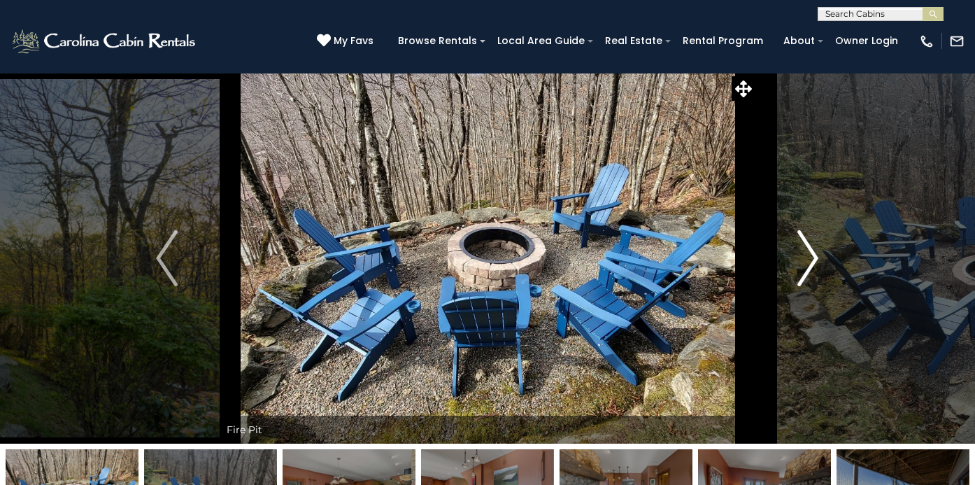
click at [814, 256] on img "Next" at bounding box center [807, 258] width 21 height 56
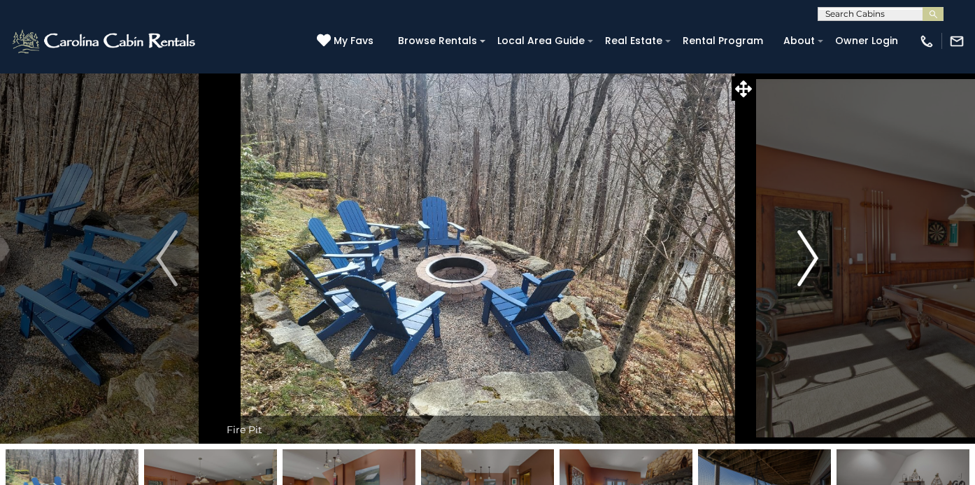
click at [814, 256] on img "Next" at bounding box center [807, 258] width 21 height 56
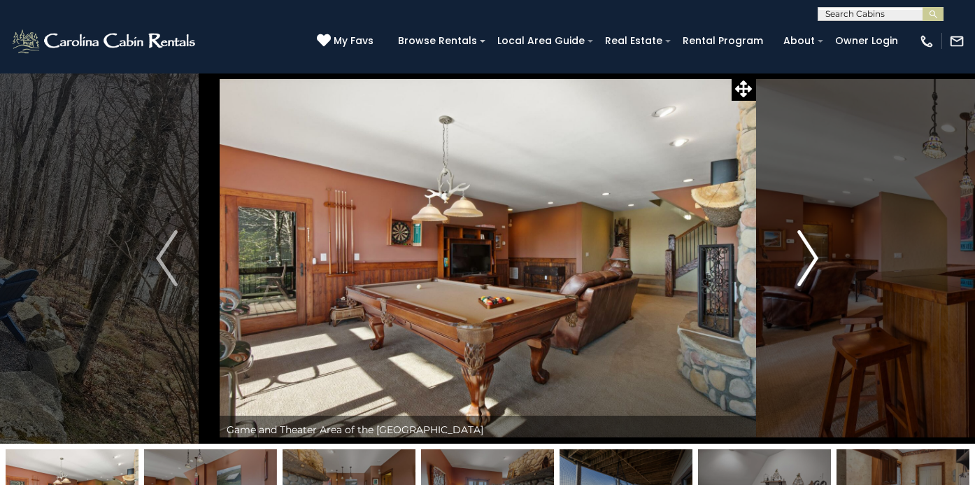
click at [814, 256] on img "Next" at bounding box center [807, 258] width 21 height 56
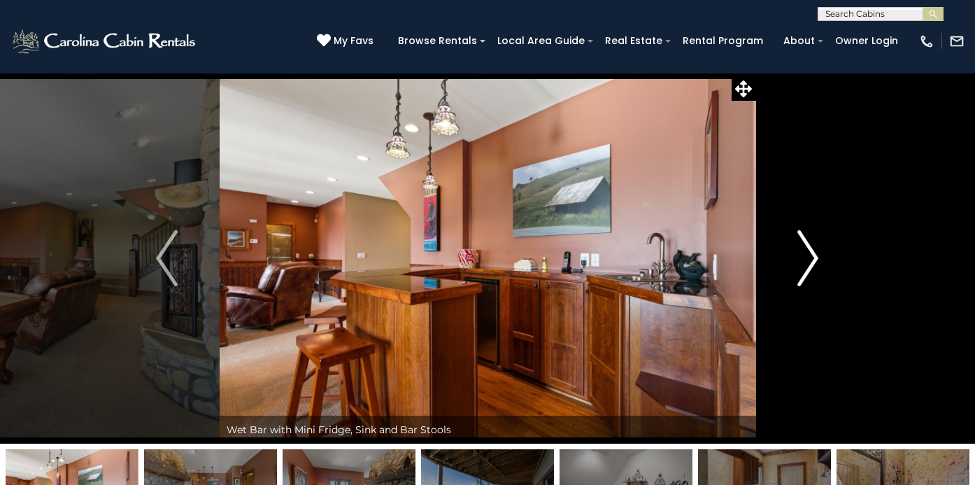
click at [814, 256] on img "Next" at bounding box center [807, 258] width 21 height 56
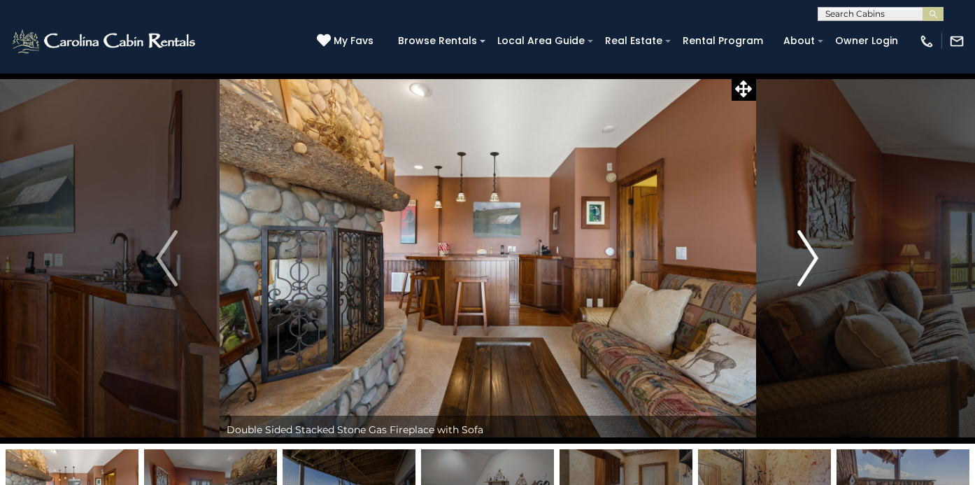
click at [814, 256] on img "Next" at bounding box center [807, 258] width 21 height 56
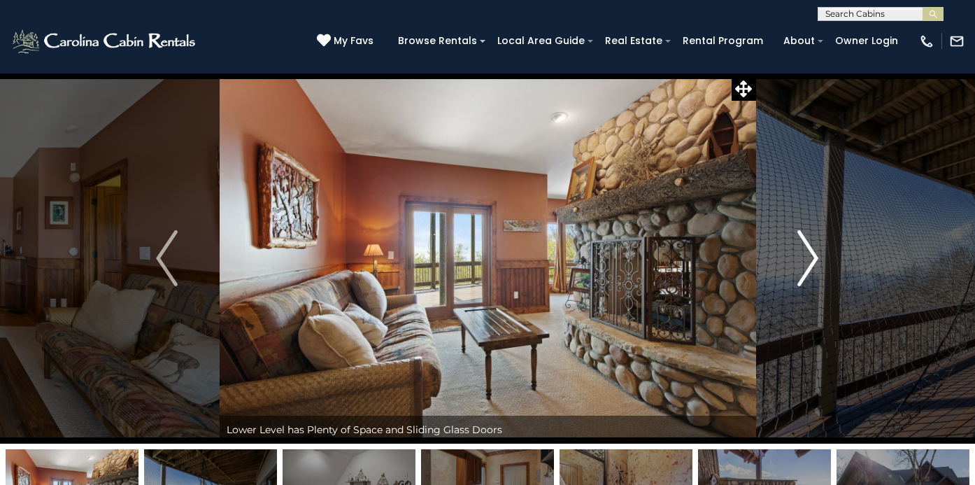
click at [814, 256] on img "Next" at bounding box center [807, 258] width 21 height 56
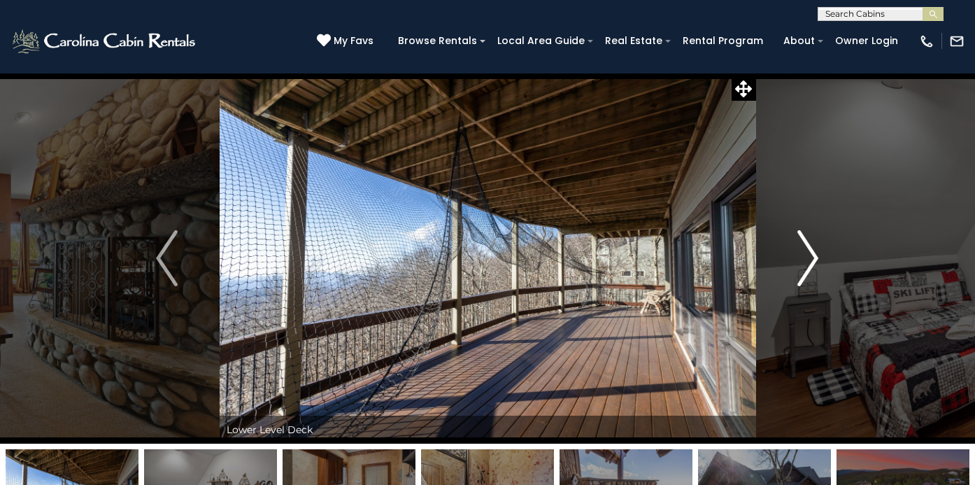
click at [814, 256] on img "Next" at bounding box center [807, 258] width 21 height 56
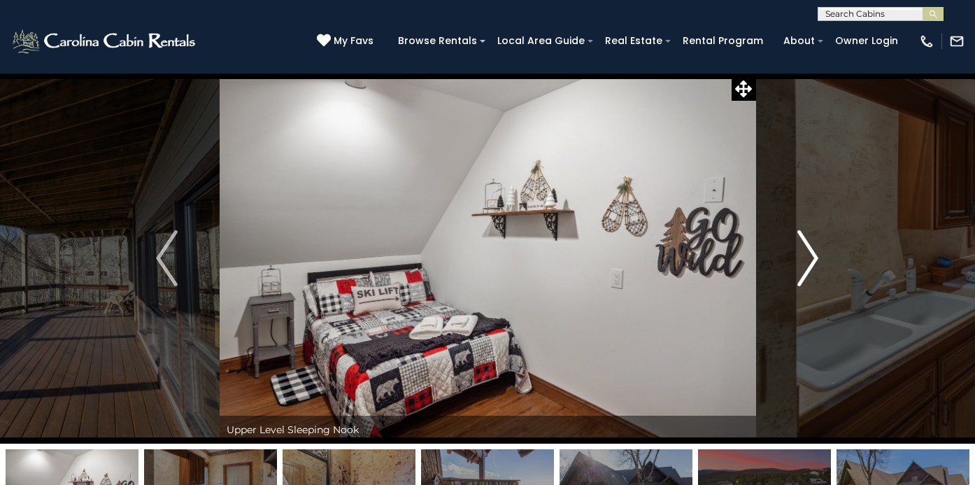
click at [814, 256] on img "Next" at bounding box center [807, 258] width 21 height 56
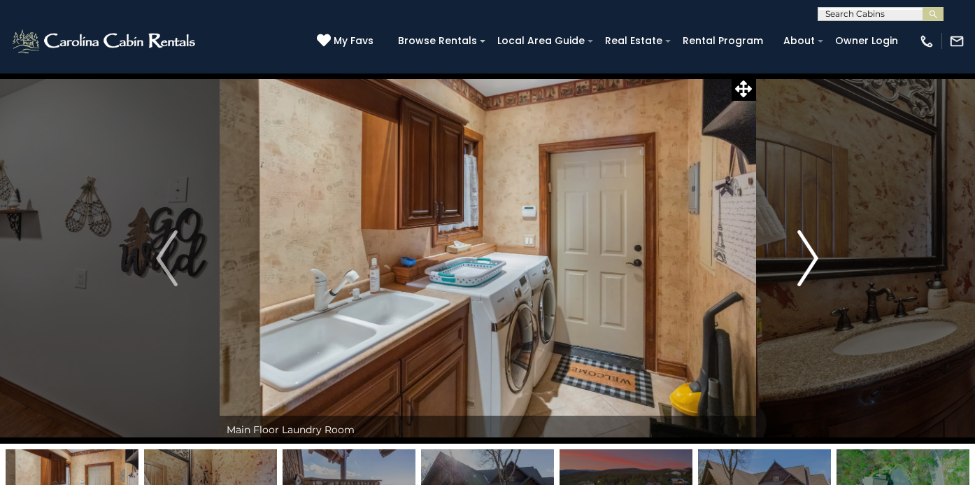
click at [814, 256] on img "Next" at bounding box center [807, 258] width 21 height 56
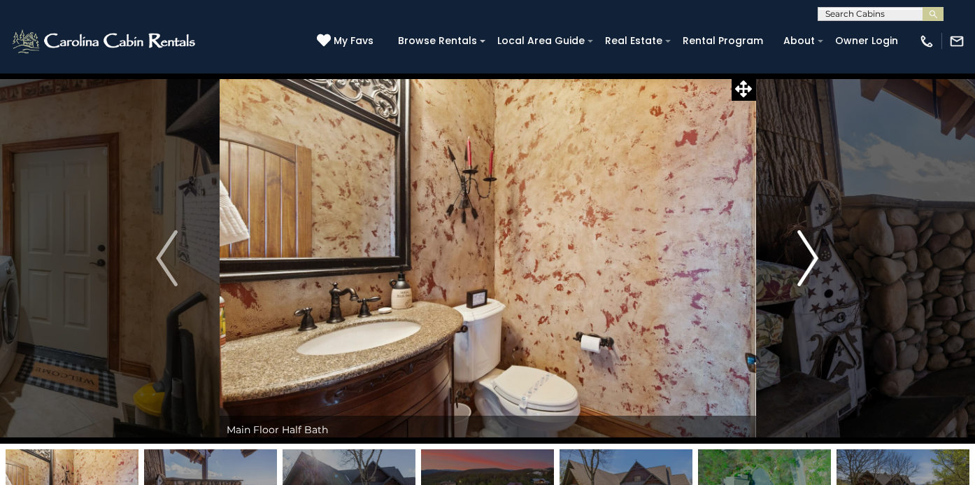
click at [814, 256] on img "Next" at bounding box center [807, 258] width 21 height 56
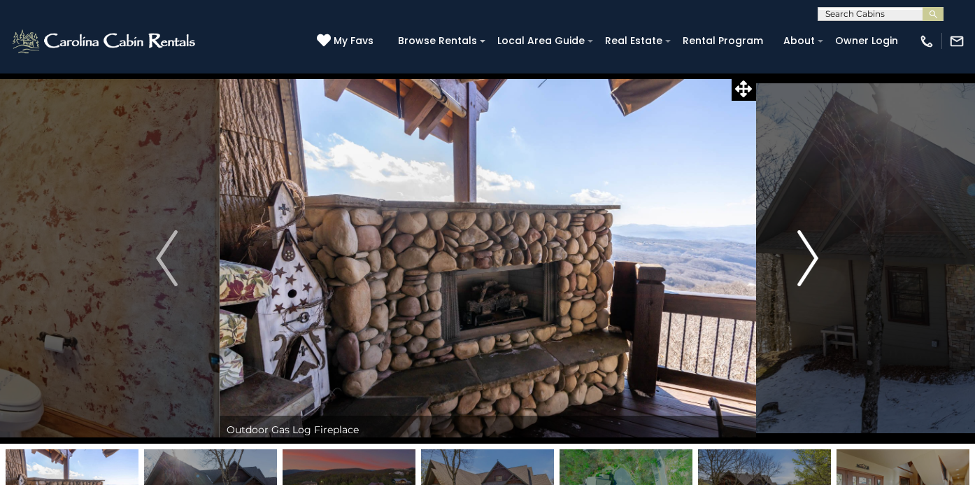
click at [814, 256] on img "Next" at bounding box center [807, 258] width 21 height 56
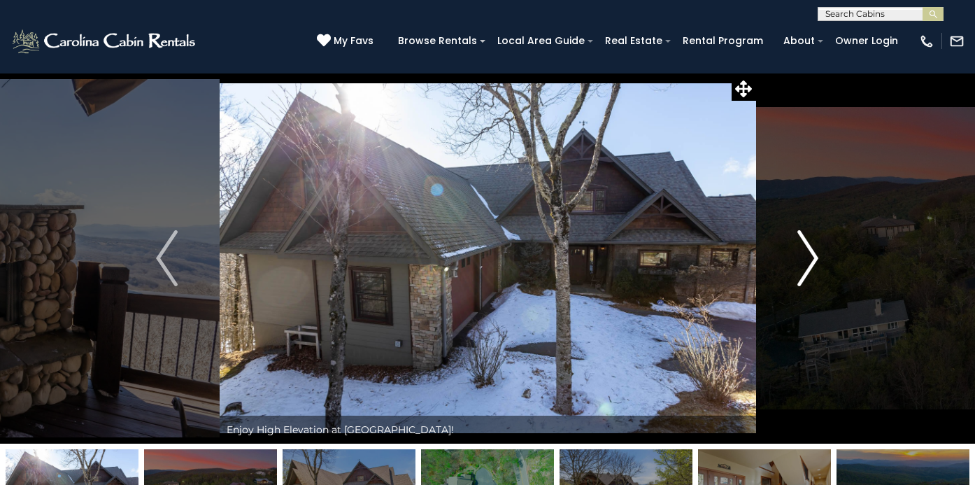
click at [814, 256] on img "Next" at bounding box center [807, 258] width 21 height 56
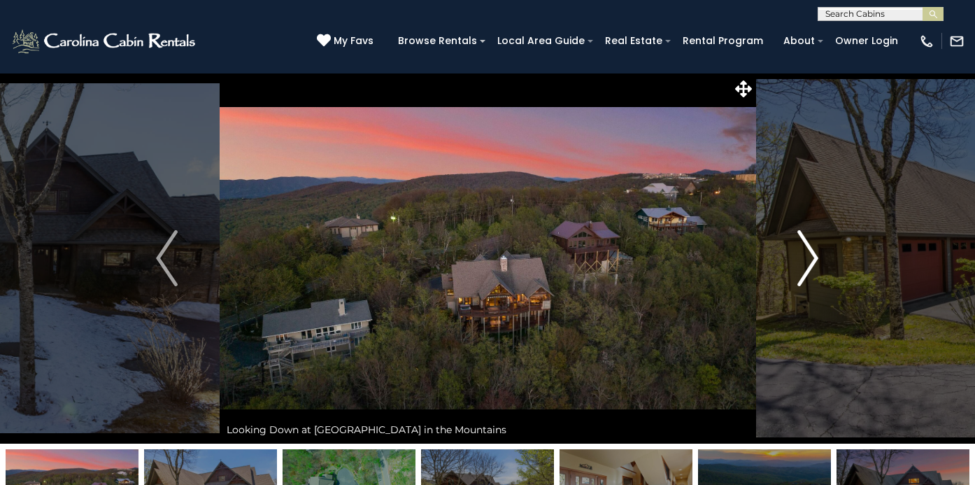
click at [814, 256] on img "Next" at bounding box center [807, 258] width 21 height 56
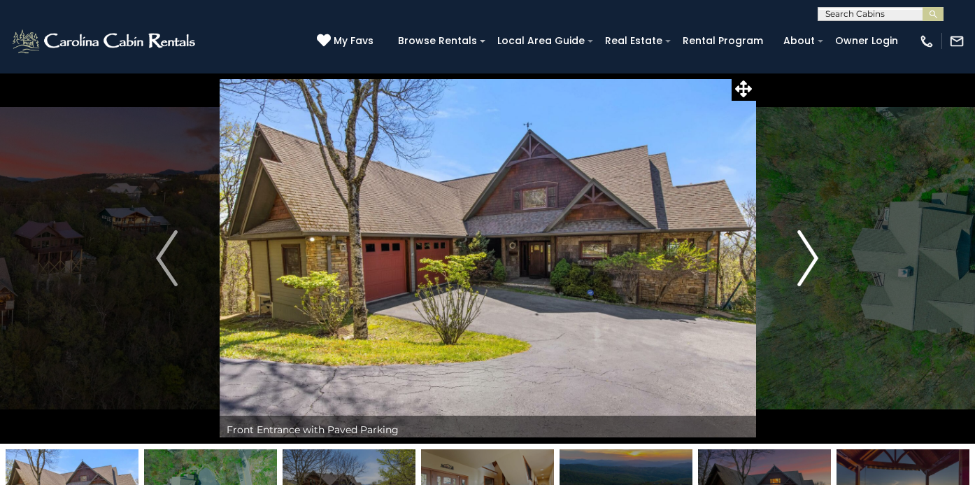
click at [814, 256] on img "Next" at bounding box center [807, 258] width 21 height 56
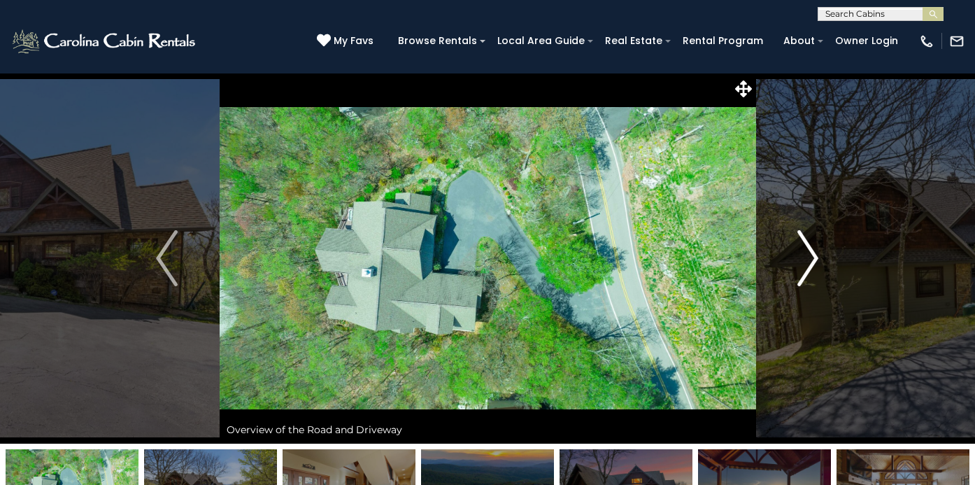
click at [814, 256] on img "Next" at bounding box center [807, 258] width 21 height 56
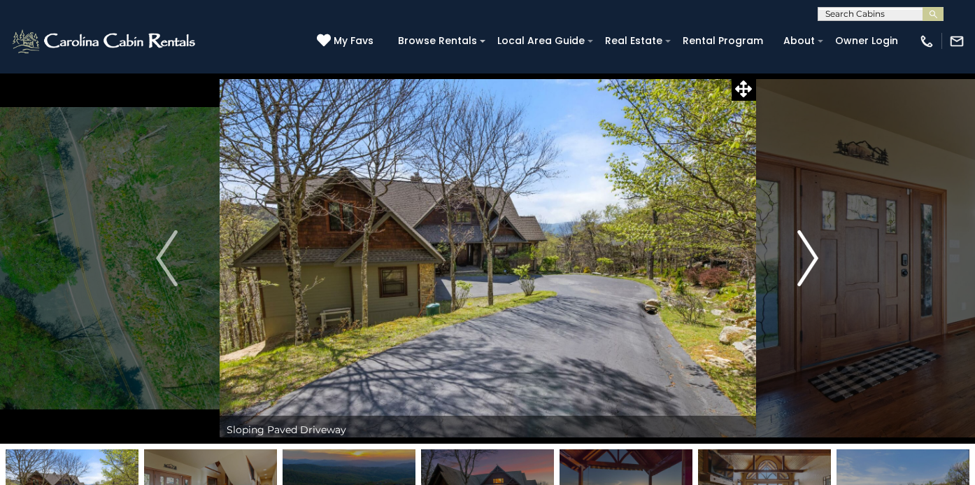
click at [814, 256] on img "Next" at bounding box center [807, 258] width 21 height 56
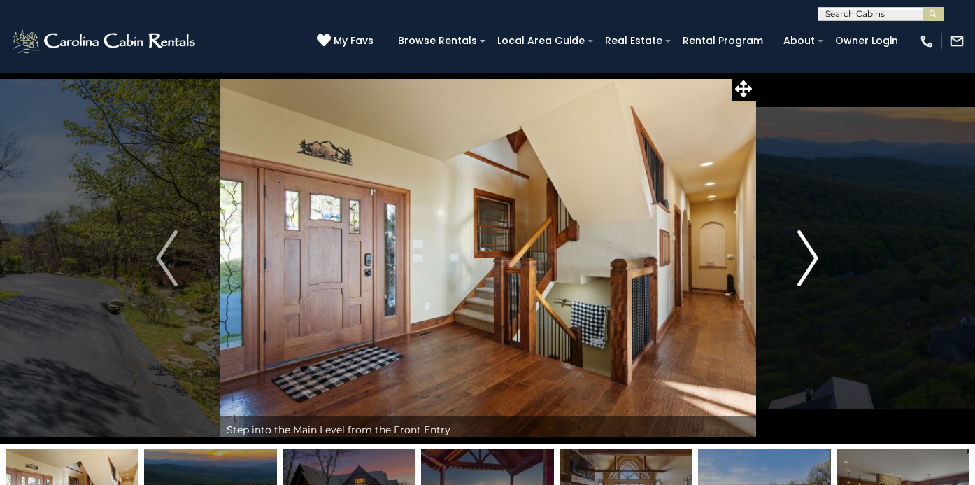
click at [814, 256] on img "Next" at bounding box center [807, 258] width 21 height 56
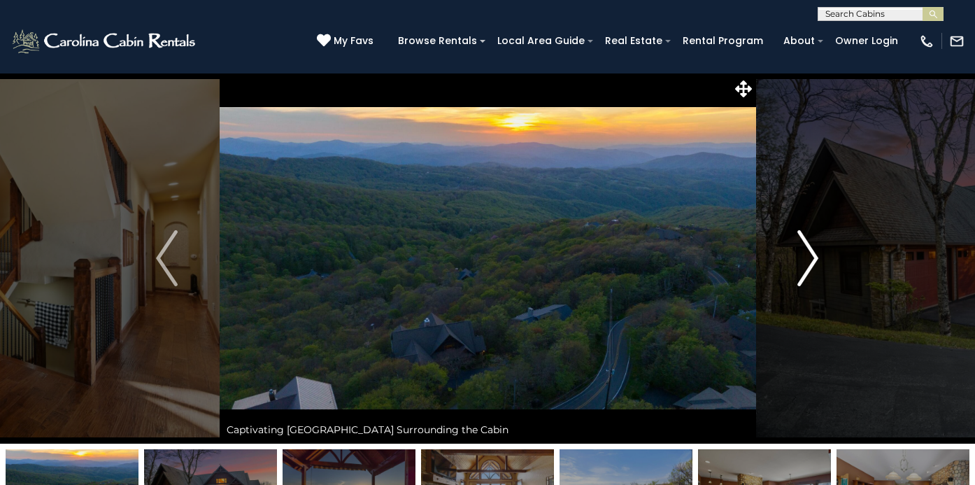
click at [814, 256] on img "Next" at bounding box center [807, 258] width 21 height 56
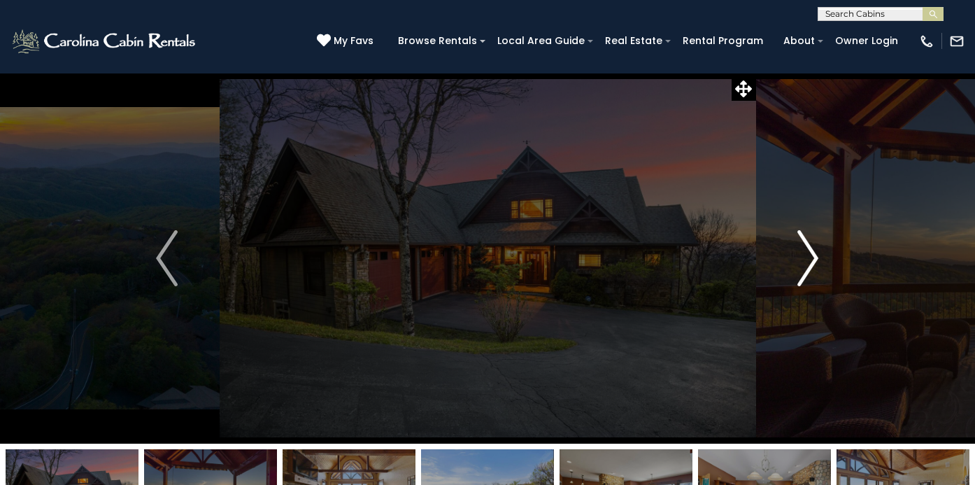
click at [814, 256] on img "Next" at bounding box center [807, 258] width 21 height 56
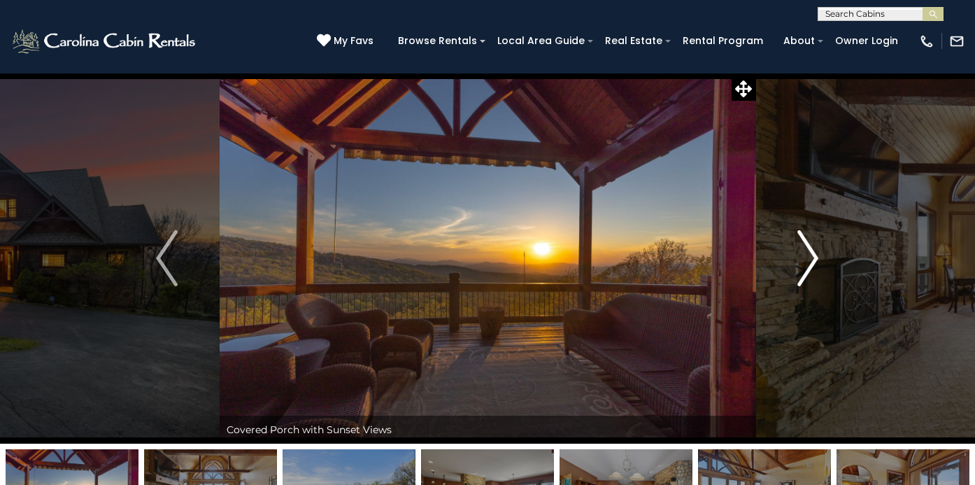
click at [814, 256] on img "Next" at bounding box center [807, 258] width 21 height 56
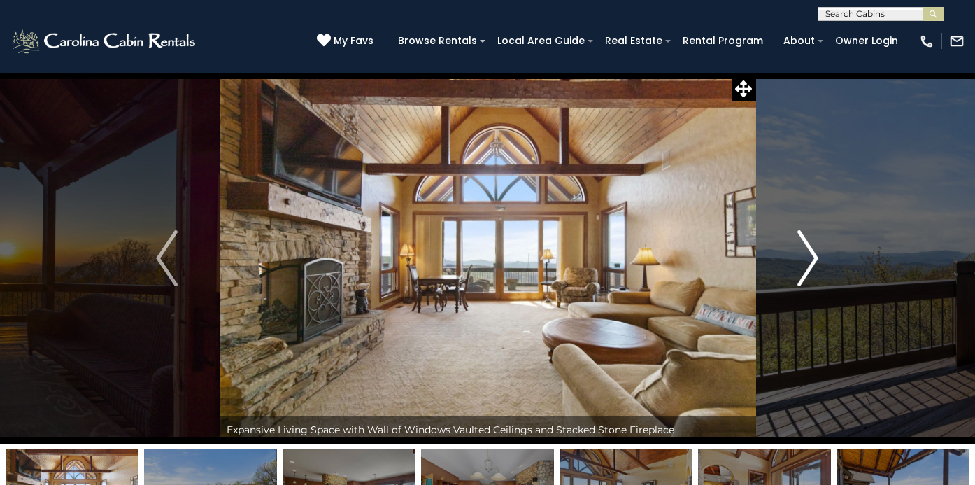
click at [814, 256] on img "Next" at bounding box center [807, 258] width 21 height 56
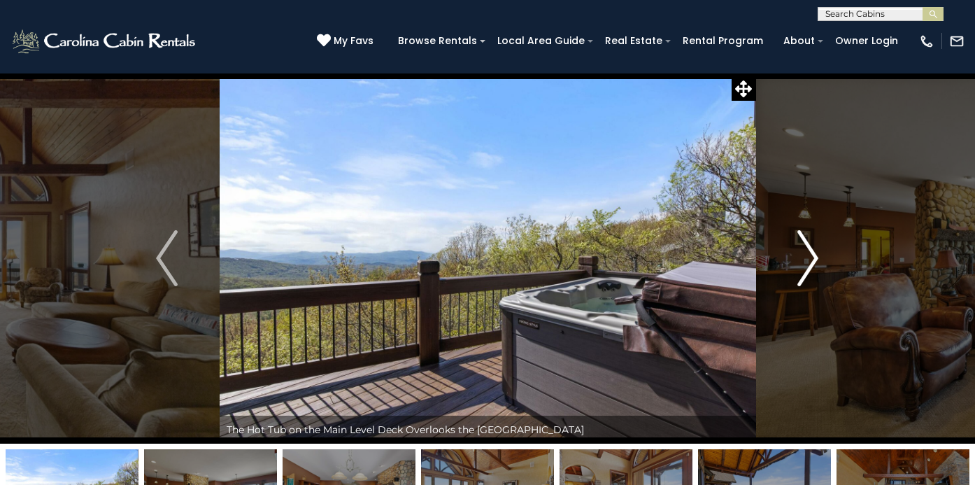
click at [814, 256] on img "Next" at bounding box center [807, 258] width 21 height 56
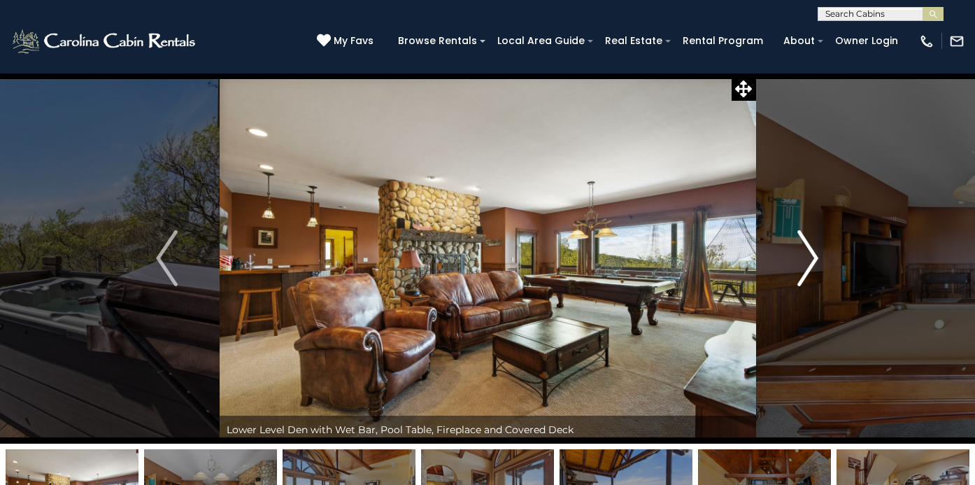
click at [814, 256] on img "Next" at bounding box center [807, 258] width 21 height 56
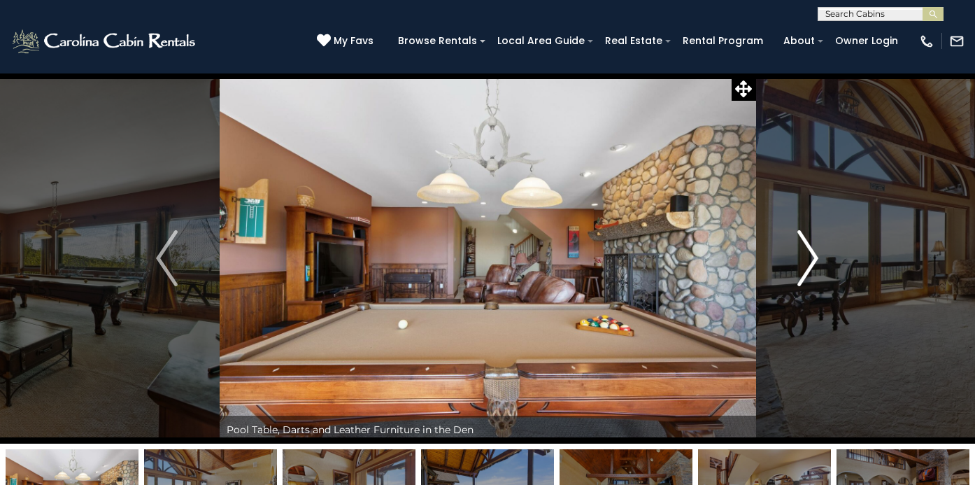
click at [814, 256] on img "Next" at bounding box center [807, 258] width 21 height 56
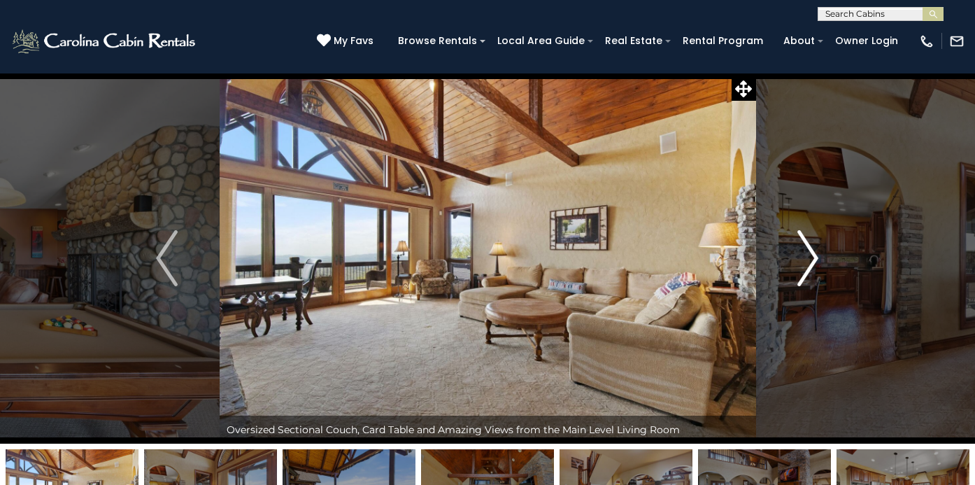
click at [814, 256] on img "Next" at bounding box center [807, 258] width 21 height 56
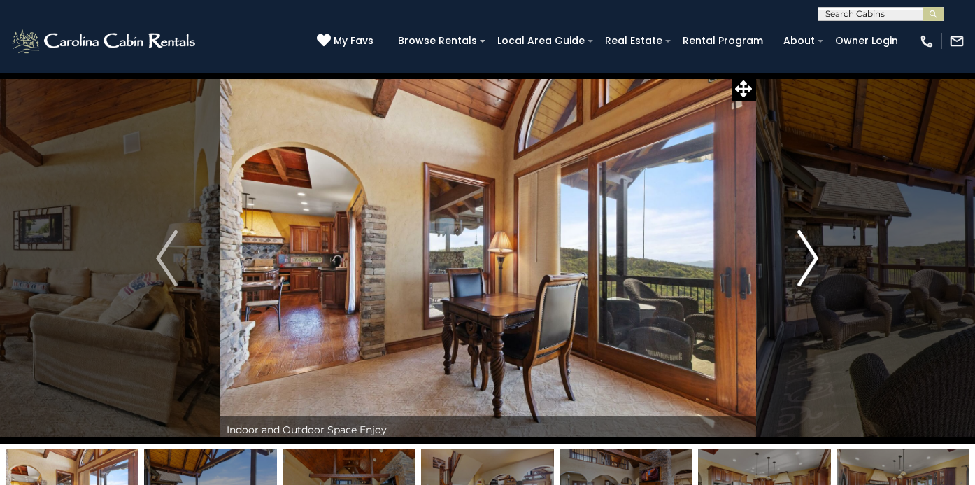
click at [814, 256] on img "Next" at bounding box center [807, 258] width 21 height 56
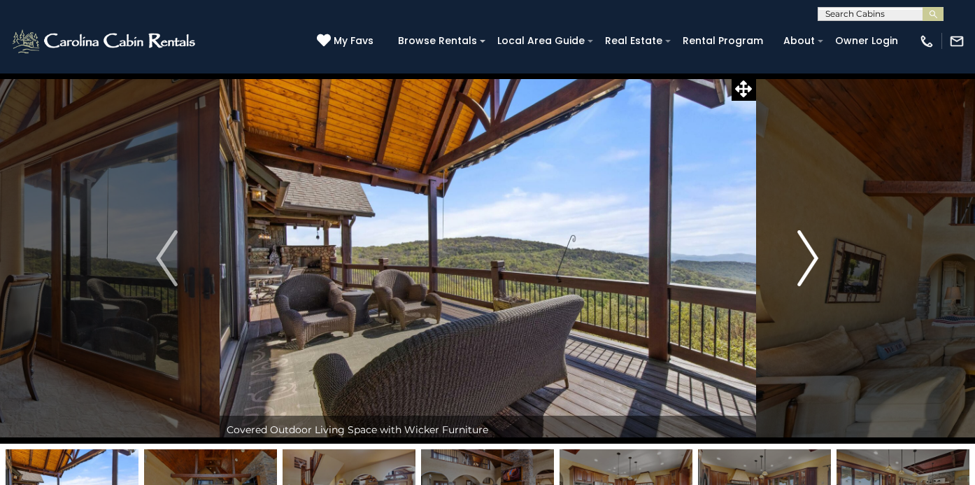
click at [814, 256] on img "Next" at bounding box center [807, 258] width 21 height 56
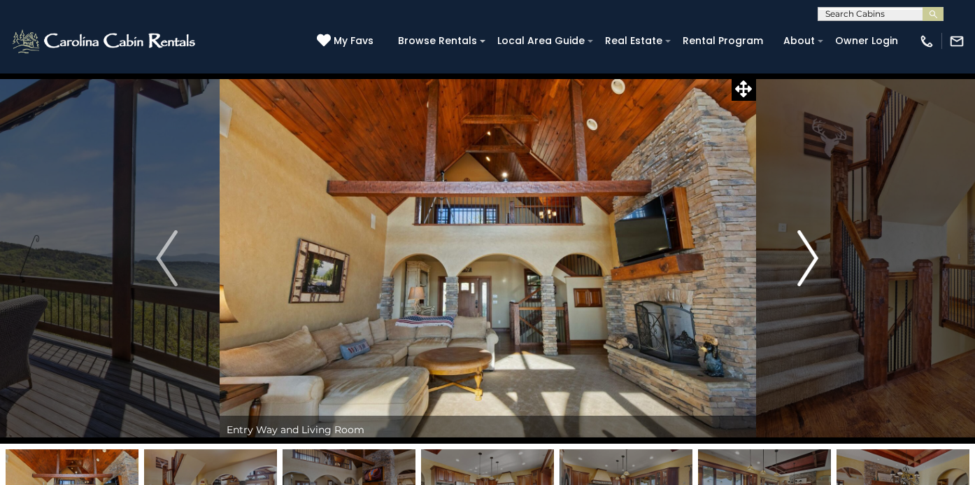
click at [814, 256] on img "Next" at bounding box center [807, 258] width 21 height 56
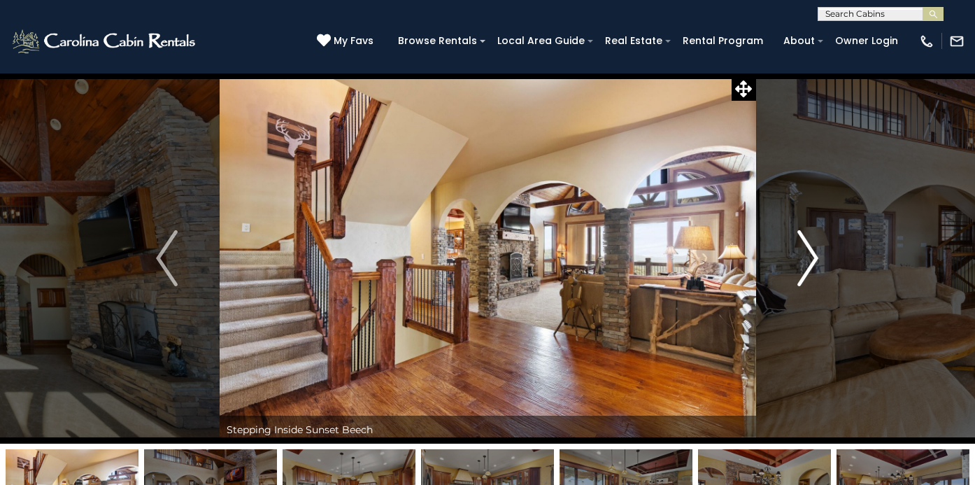
click at [814, 256] on img "Next" at bounding box center [807, 258] width 21 height 56
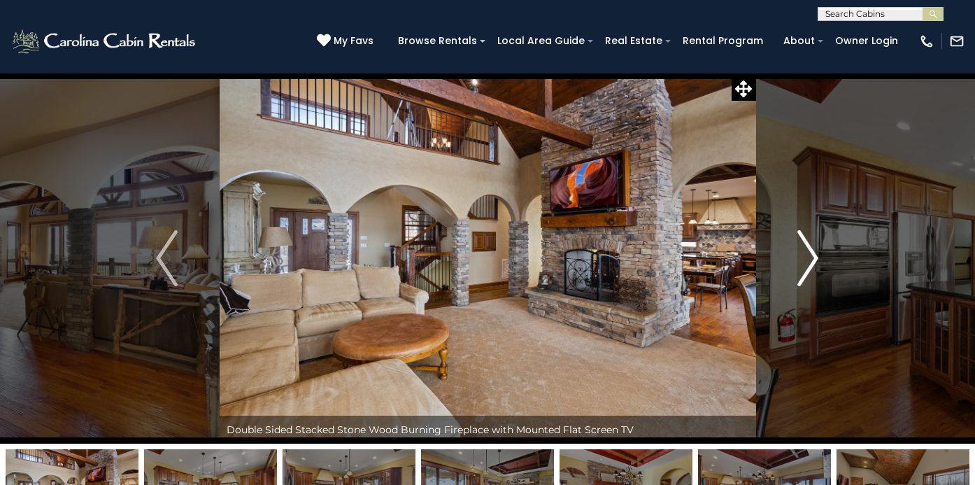
click at [814, 256] on img "Next" at bounding box center [807, 258] width 21 height 56
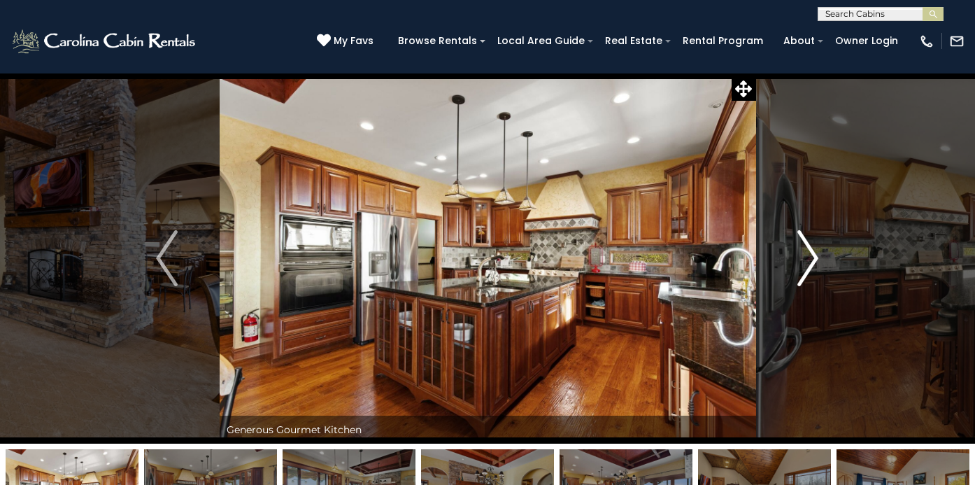
click at [814, 256] on img "Next" at bounding box center [807, 258] width 21 height 56
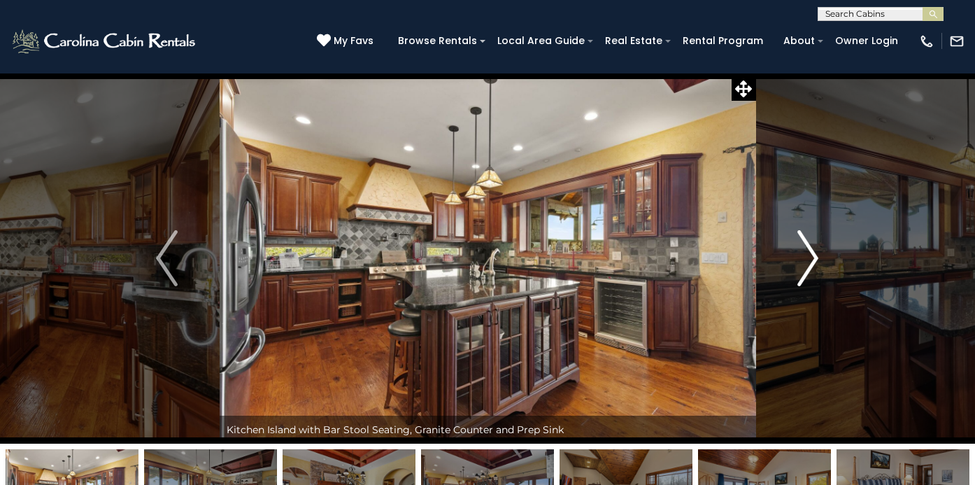
click at [814, 256] on img "Next" at bounding box center [807, 258] width 21 height 56
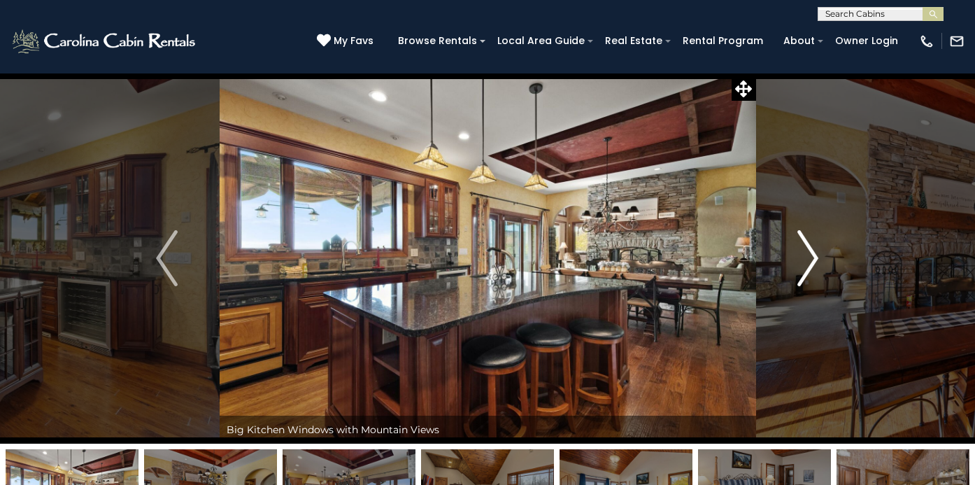
click at [814, 256] on img "Next" at bounding box center [807, 258] width 21 height 56
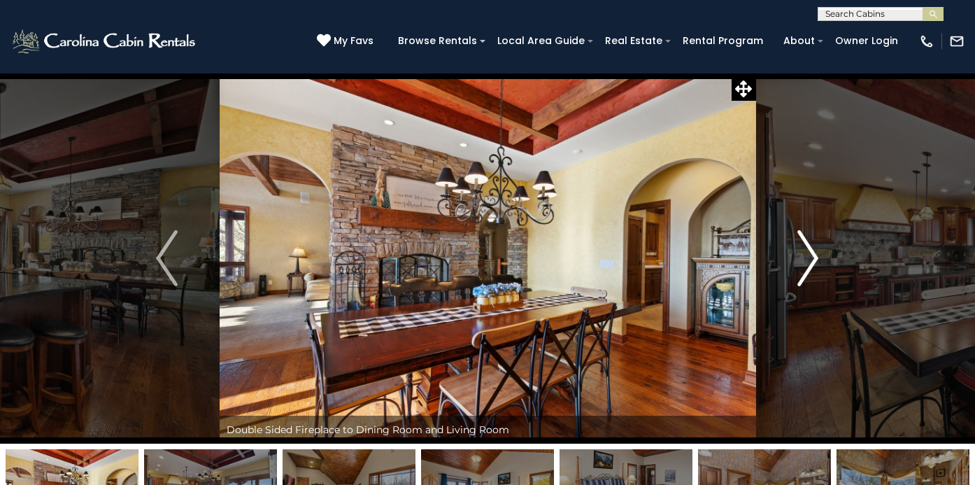
click at [814, 256] on img "Next" at bounding box center [807, 258] width 21 height 56
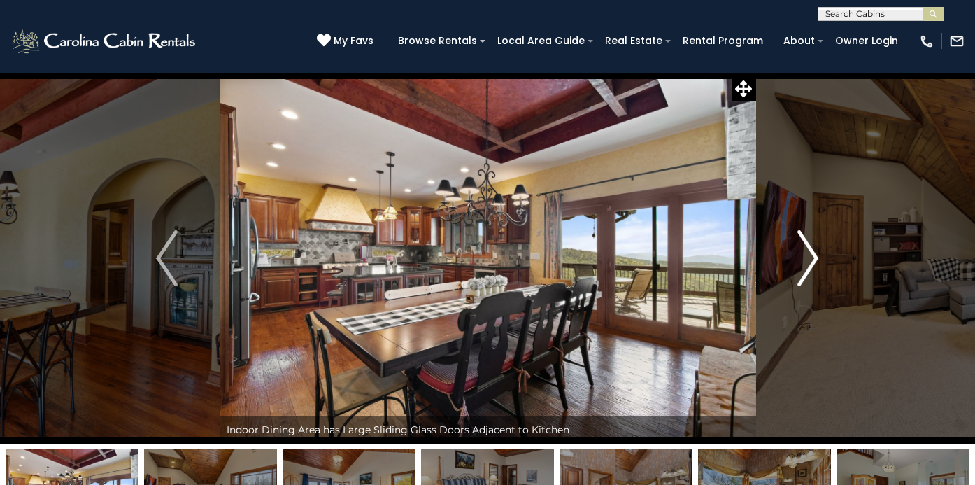
click at [814, 256] on img "Next" at bounding box center [807, 258] width 21 height 56
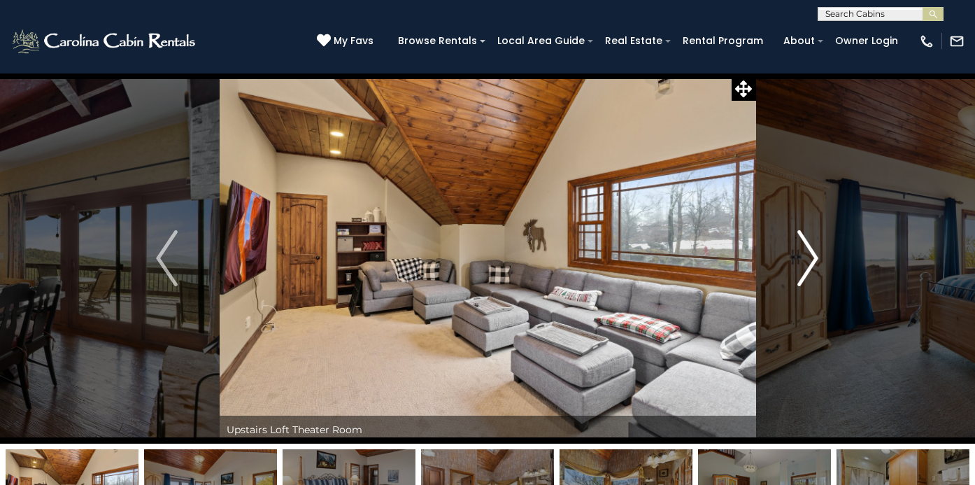
click at [814, 256] on img "Next" at bounding box center [807, 258] width 21 height 56
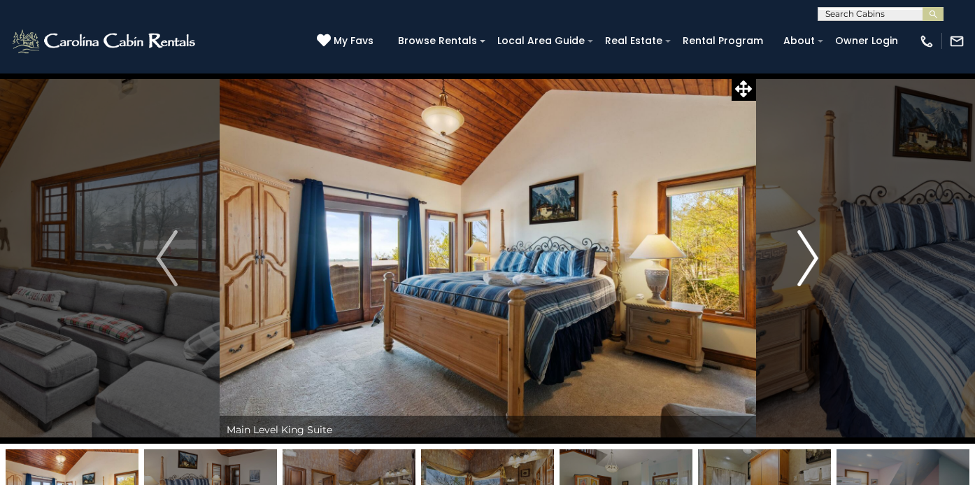
click at [814, 256] on img "Next" at bounding box center [807, 258] width 21 height 56
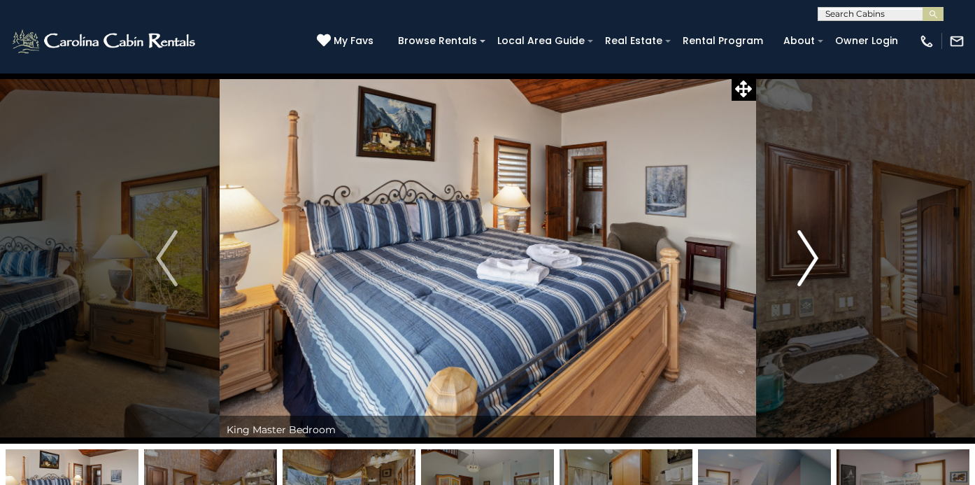
click at [814, 256] on img "Next" at bounding box center [807, 258] width 21 height 56
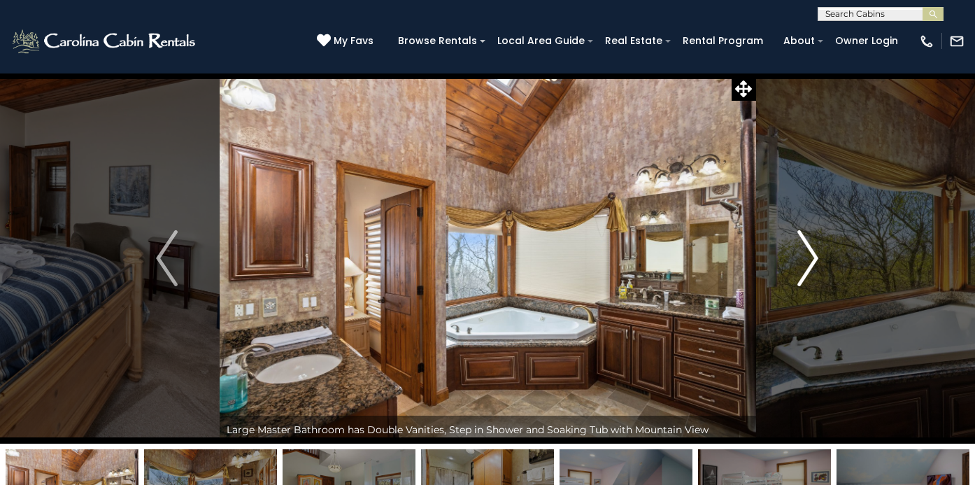
click at [814, 256] on img "Next" at bounding box center [807, 258] width 21 height 56
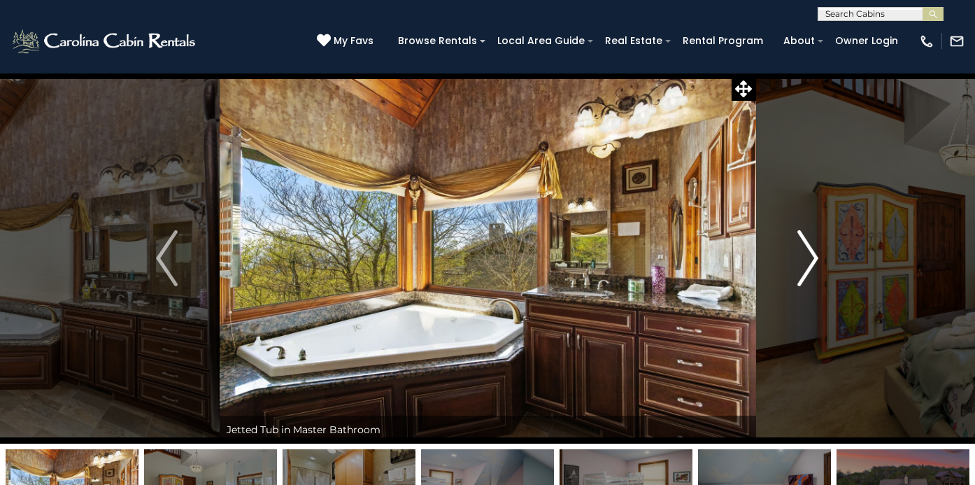
click at [814, 256] on img "Next" at bounding box center [807, 258] width 21 height 56
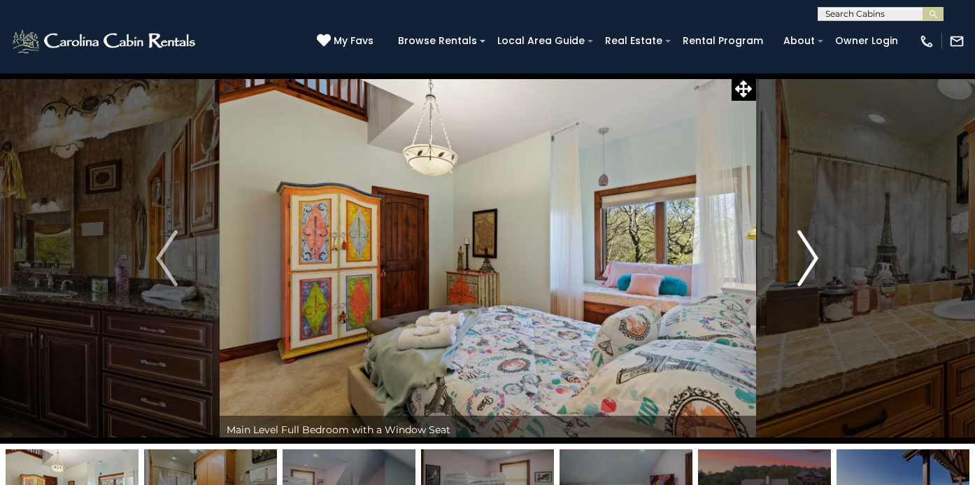
click at [814, 256] on img "Next" at bounding box center [807, 258] width 21 height 56
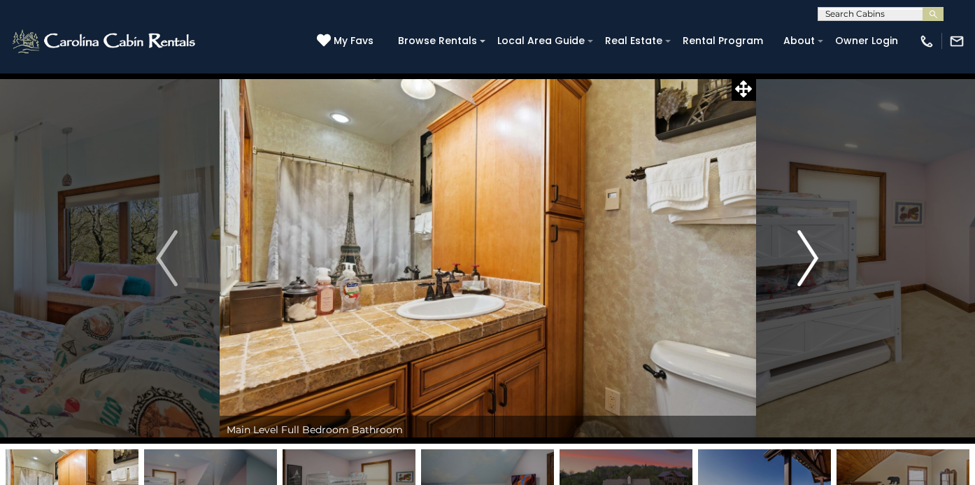
click at [814, 256] on img "Next" at bounding box center [807, 258] width 21 height 56
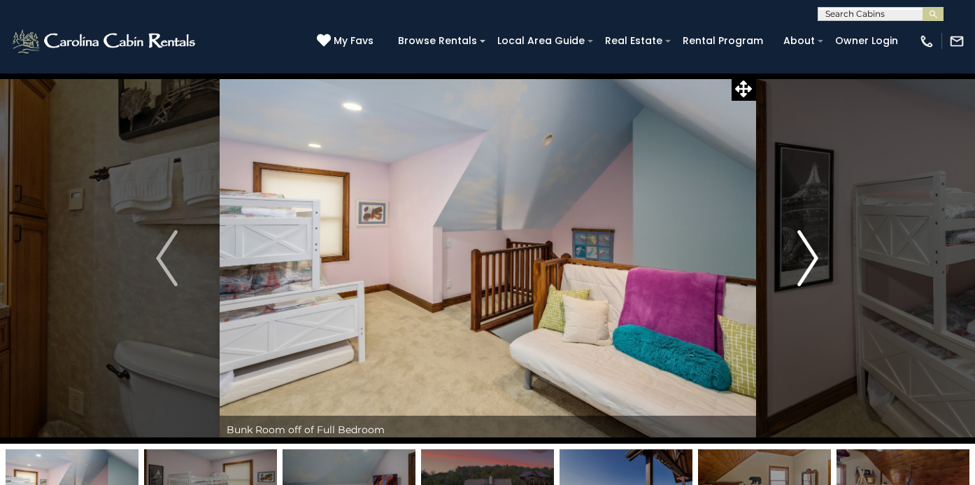
click at [814, 256] on img "Next" at bounding box center [807, 258] width 21 height 56
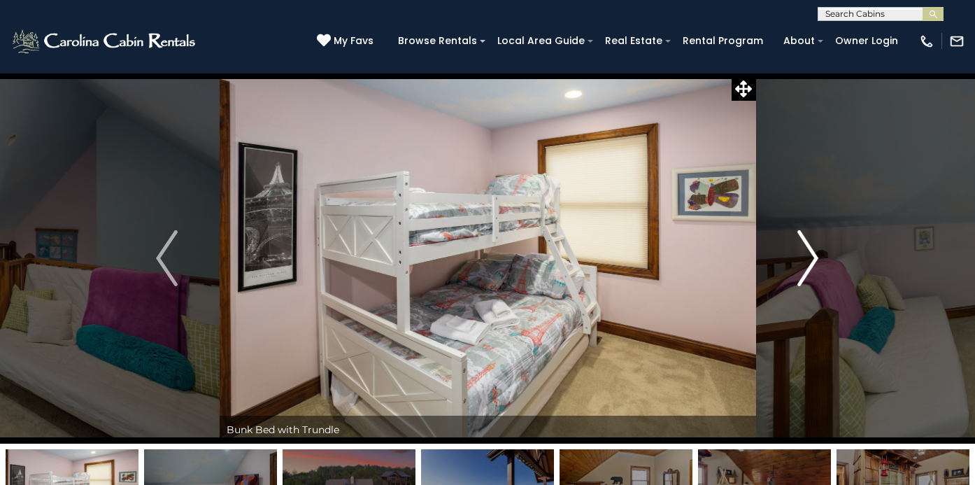
click at [814, 256] on img "Next" at bounding box center [807, 258] width 21 height 56
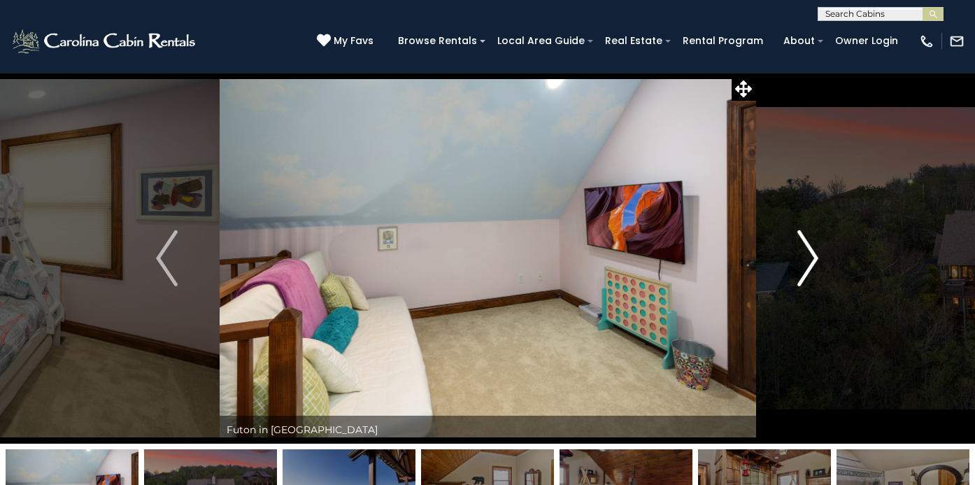
click at [814, 256] on img "Next" at bounding box center [807, 258] width 21 height 56
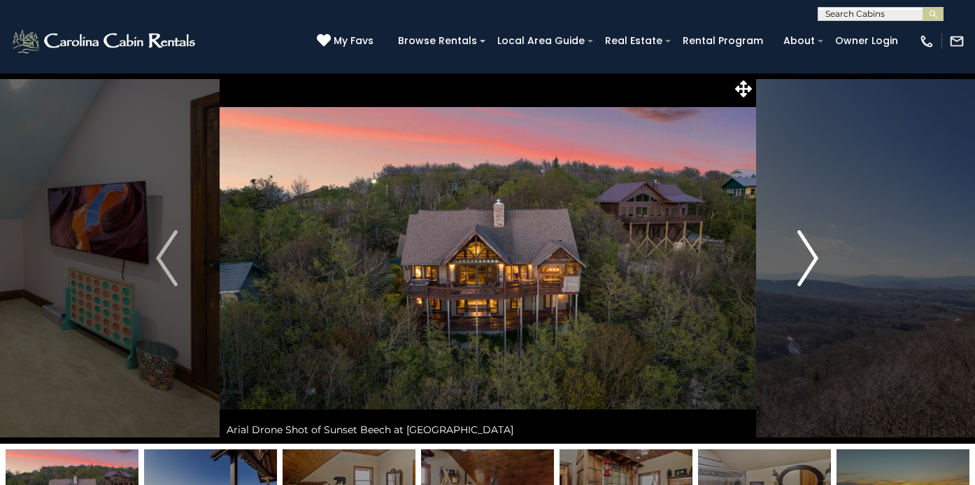
click at [814, 256] on img "Next" at bounding box center [807, 258] width 21 height 56
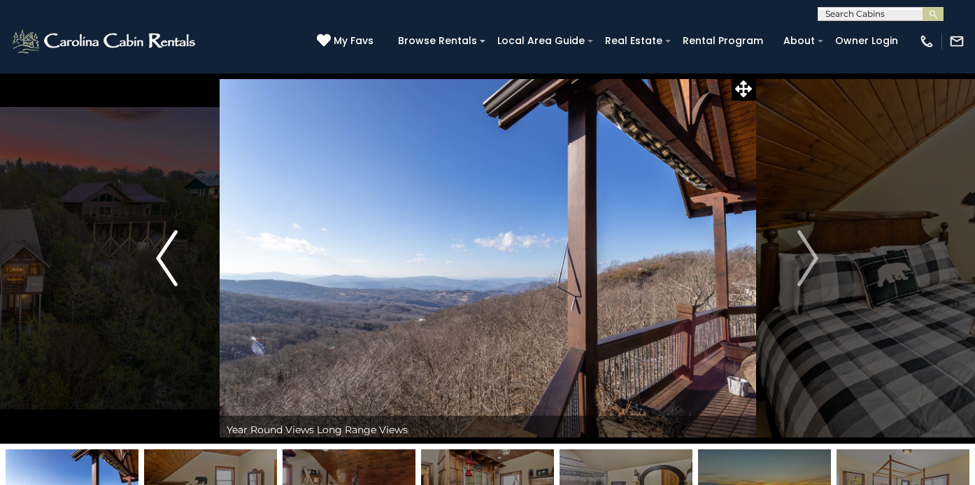
click at [158, 250] on img "Previous" at bounding box center [166, 258] width 21 height 56
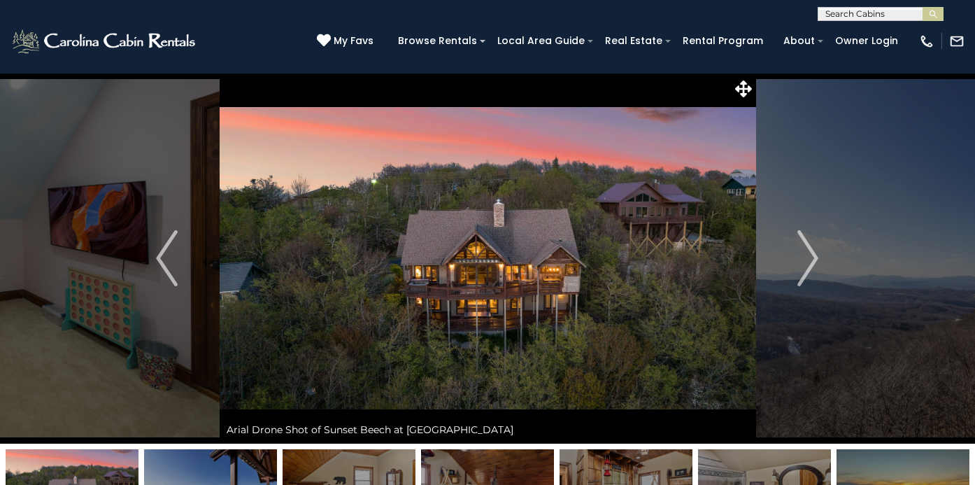
click at [562, 246] on img at bounding box center [488, 258] width 536 height 371
click at [555, 279] on img at bounding box center [488, 258] width 536 height 371
click at [745, 85] on icon at bounding box center [743, 88] width 17 height 17
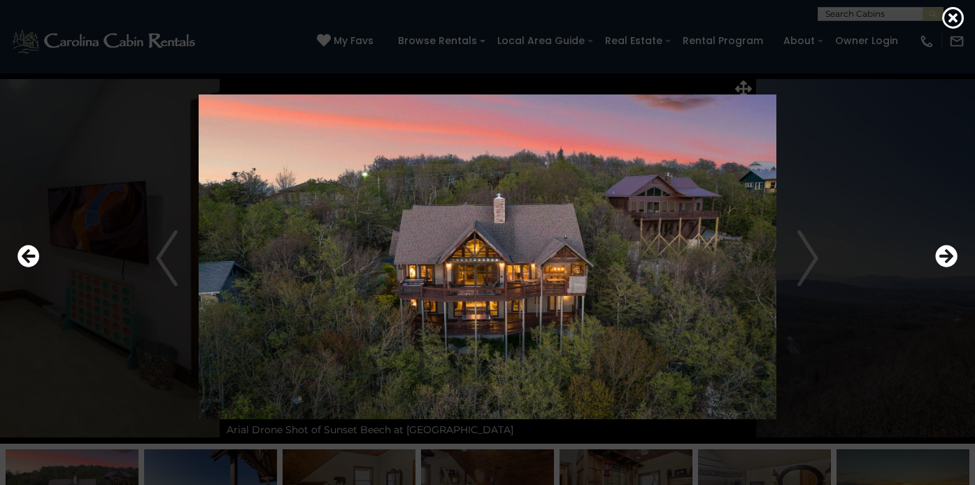
click at [548, 297] on img at bounding box center [487, 256] width 809 height 325
